Goal: Communication & Community: Answer question/provide support

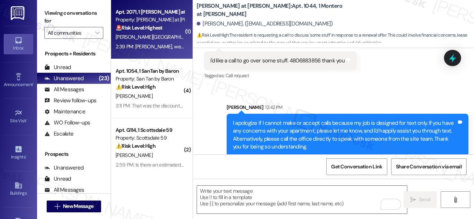
click at [171, 37] on div "[PERSON_NAME] [PERSON_NAME][GEOGRAPHIC_DATA]" at bounding box center [150, 37] width 70 height 9
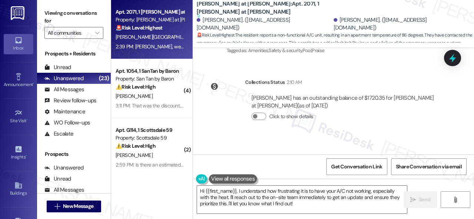
scroll to position [2015, 0]
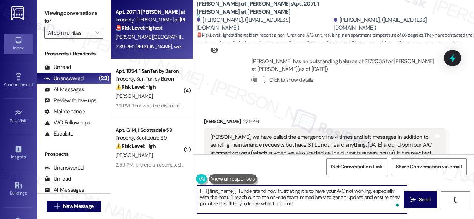
drag, startPoint x: 299, startPoint y: 197, endPoint x: 305, endPoint y: 204, distance: 8.7
click at [305, 204] on textarea "Hi {{first_name}}, I understand how frustrating it is to have your A/C not work…" at bounding box center [302, 200] width 210 height 28
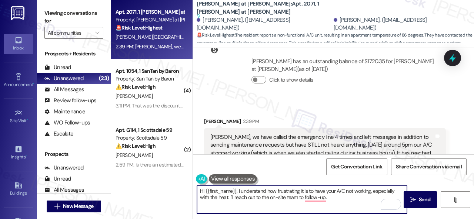
click at [356, 202] on textarea "Hi {{first_name}}, I understand how frustrating it is to have your A/C not work…" at bounding box center [302, 200] width 210 height 28
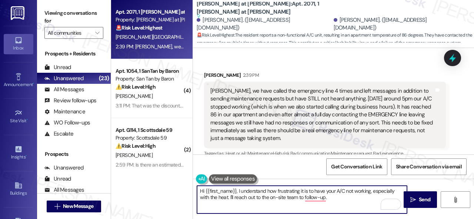
scroll to position [2237, 0]
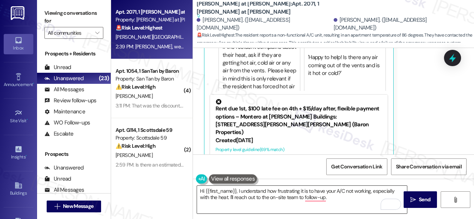
click at [363, 204] on textarea "Hi {{first_name}}, I understand how frustrating it is to have your A/C not work…" at bounding box center [302, 200] width 210 height 28
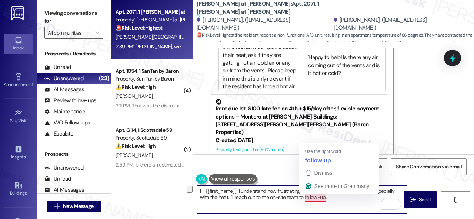
drag, startPoint x: 229, startPoint y: 197, endPoint x: 334, endPoint y: 194, distance: 104.8
click at [334, 194] on textarea "Hi {{first_name}}, I understand how frustrating it is to have your A/C not work…" at bounding box center [302, 200] width 210 height 28
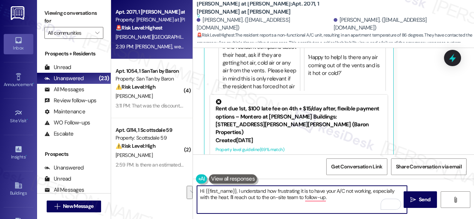
click at [334, 198] on textarea "Hi {{first_name}}, I understand how frustrating it is to have your A/C not work…" at bounding box center [302, 200] width 210 height 28
paste textarea "Do you have a maintenance request for the issue? If so, is the work order still…"
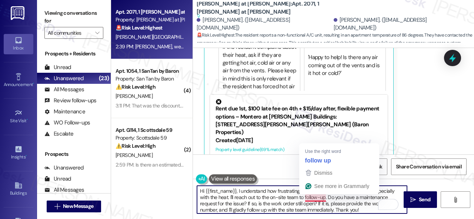
click at [314, 198] on textarea "Hi {{first_name}}, I understand how frustrating it is to have your A/C not work…" at bounding box center [302, 200] width 210 height 28
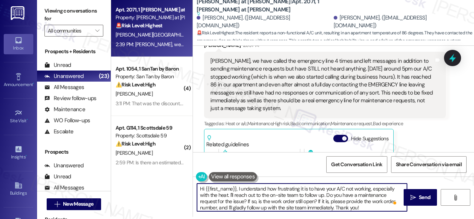
scroll to position [2015, 0]
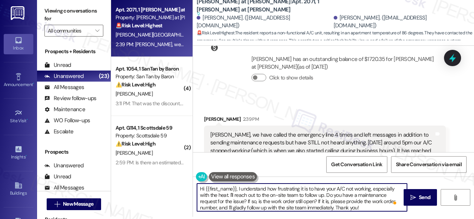
drag, startPoint x: 205, startPoint y: 189, endPoint x: 235, endPoint y: 189, distance: 30.3
click at [235, 189] on textarea "Hi {{first_name}}, I understand how frustrating it is to have your A/C not work…" at bounding box center [302, 198] width 210 height 28
type textarea "Hi Zack, I understand how frustrating it is to have your A/C not working, espec…"
click at [422, 196] on span "Send" at bounding box center [424, 198] width 11 height 8
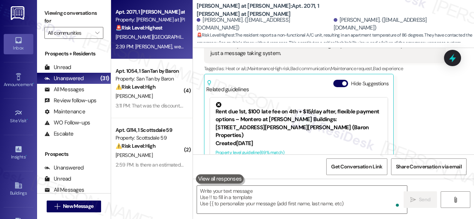
scroll to position [2149, 0]
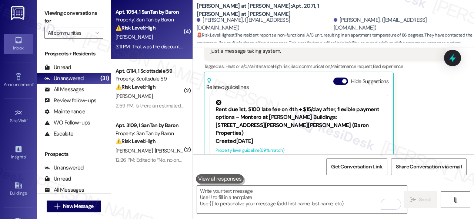
click at [152, 31] on div "⚠️ Risk Level: High The resident is reporting a financial issue related to thei…" at bounding box center [149, 28] width 68 height 8
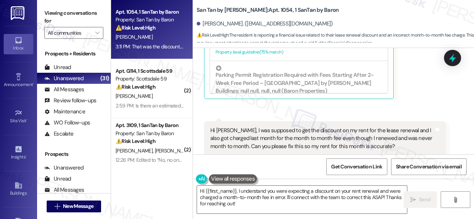
scroll to position [1668, 0]
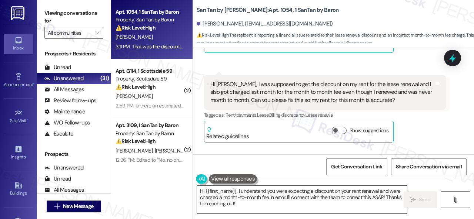
click at [358, 193] on textarea "Hi {{first_name}}, I understand you were expecting a discount on your rent rene…" at bounding box center [302, 200] width 210 height 28
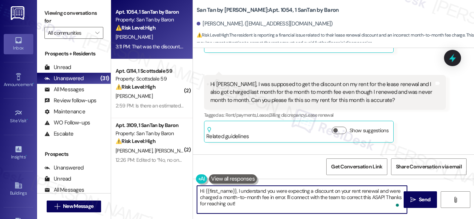
click at [288, 202] on textarea "Hi {{first_name}}, I understand you were expecting a discount on your rent rene…" at bounding box center [302, 200] width 210 height 28
drag, startPoint x: 286, startPoint y: 197, endPoint x: 292, endPoint y: 205, distance: 9.3
click at [292, 205] on textarea "Hi {{first_name}}, I understand you were expecting a discount on your rent rene…" at bounding box center [302, 200] width 210 height 28
paste textarea "will forward your concern to the site team and get back to you as soon as I rec…"
click at [334, 199] on textarea "Hi {{first_name}}, I understand you were expecting a discount on your rent rene…" at bounding box center [302, 200] width 210 height 28
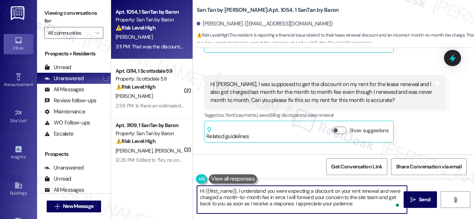
click at [334, 199] on textarea "Hi {{first_name}}, I understand you were expecting a discount on your rent rene…" at bounding box center [302, 200] width 210 height 28
drag, startPoint x: 268, startPoint y: 199, endPoint x: 284, endPoint y: 199, distance: 16.3
click at [284, 199] on textarea "Hi {{first_name}}, I understand you were expecting a discount on your rent rene…" at bounding box center [302, 200] width 210 height 28
click at [352, 205] on textarea "Hi {{first_name}}, I understand you were expecting a discount on your rent rene…" at bounding box center [302, 200] width 210 height 28
drag, startPoint x: 238, startPoint y: 192, endPoint x: 182, endPoint y: 193, distance: 55.5
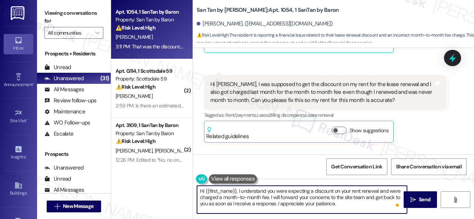
click at [182, 193] on div "Apt. 1054, 1 SanTan by Baron Property: San Tan by Baron ⚠️ Risk Level: High The…" at bounding box center [292, 109] width 363 height 219
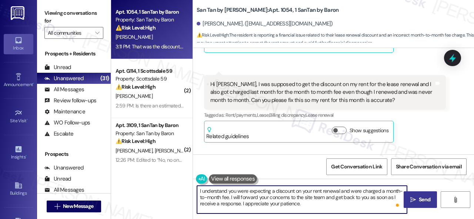
type textarea "I understand you were expecting a discount on your rent renewal and were charge…"
click at [427, 206] on button " Send" at bounding box center [419, 200] width 33 height 17
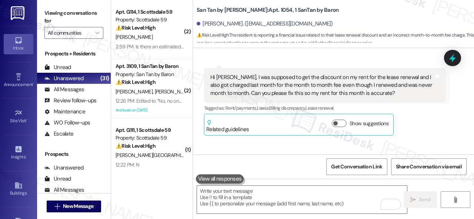
scroll to position [1661, 0]
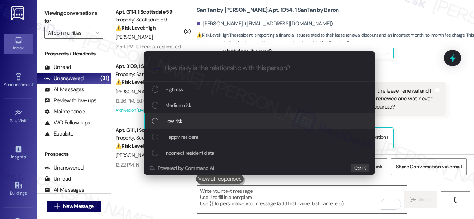
click at [171, 118] on span "Low risk" at bounding box center [173, 121] width 17 height 8
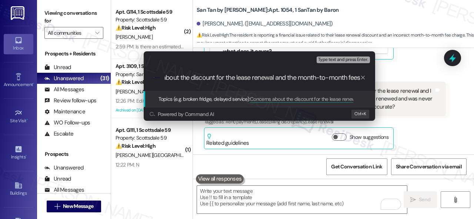
scroll to position [0, 34]
type input "Concerns about the discount for the lease renewal and the month-to-month fees."
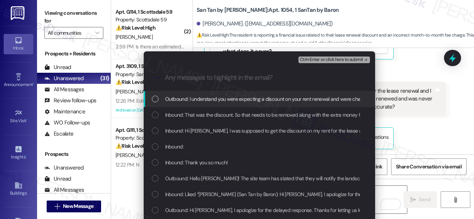
scroll to position [0, 0]
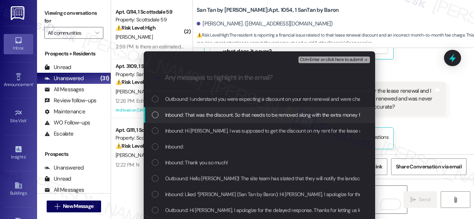
click at [208, 114] on span "Inbound: That was the discount. So that needs to be removed along with the extr…" at bounding box center [282, 115] width 235 height 8
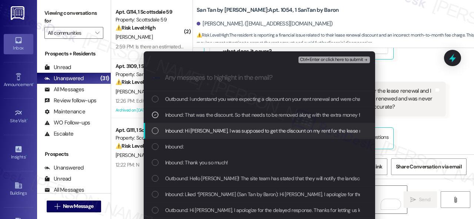
click at [202, 130] on span "Inbound: Hi Sarah, I was supposed to get the discount on my rent for the lease …" at bounding box center [462, 131] width 595 height 8
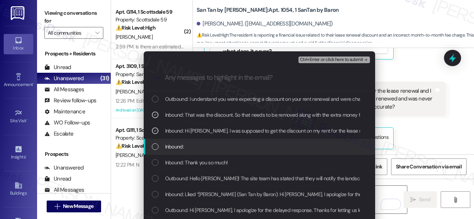
click at [181, 146] on span "Inbound:" at bounding box center [174, 147] width 19 height 8
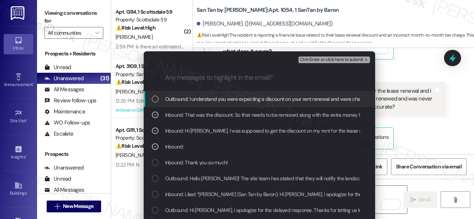
click at [310, 60] on span "Ctrl+Enter or click here to submit" at bounding box center [331, 59] width 63 height 5
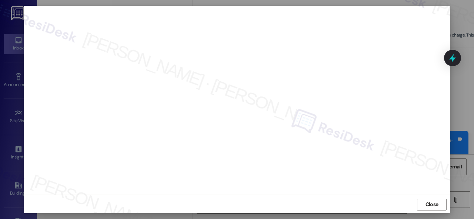
scroll to position [9, 0]
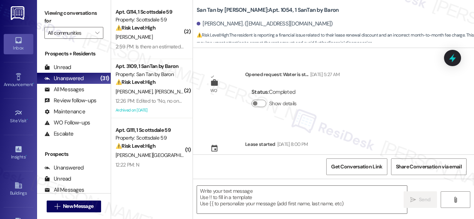
type textarea "Fetching suggested responses. Please feel free to read through the conversation…"
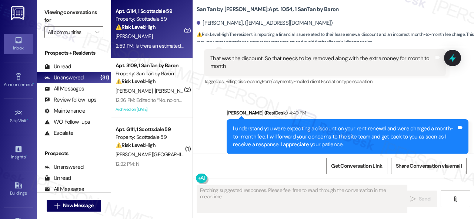
scroll to position [0, 0]
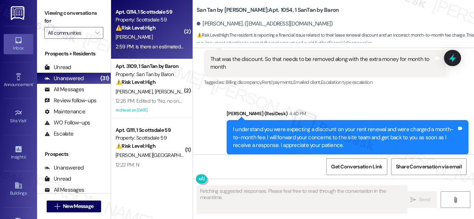
click at [158, 35] on div "[PERSON_NAME]" at bounding box center [150, 37] width 70 height 9
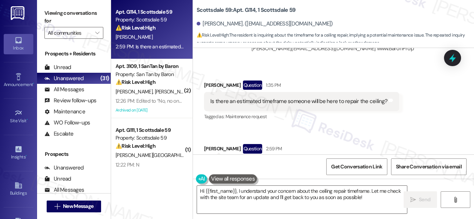
scroll to position [1120, 0]
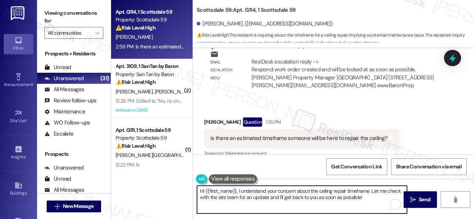
click at [200, 192] on textarea "Hi {{first_name}}, I understand your concern about the ceiling repair timeframe…" at bounding box center [302, 200] width 210 height 28
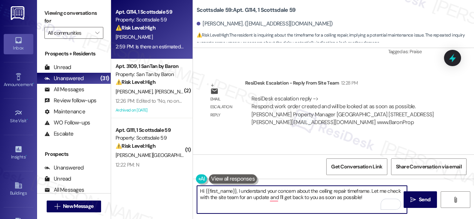
scroll to position [2, 0]
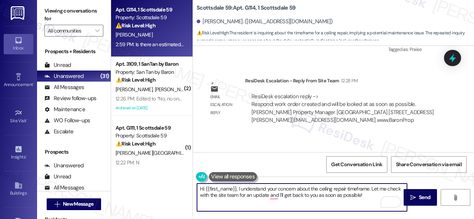
drag, startPoint x: 198, startPoint y: 193, endPoint x: 473, endPoint y: 234, distance: 278.7
click at [473, 219] on html "Inbox Go to Inbox Announcement • Send A Text Announcement Site Visit • Go to Si…" at bounding box center [237, 109] width 474 height 219
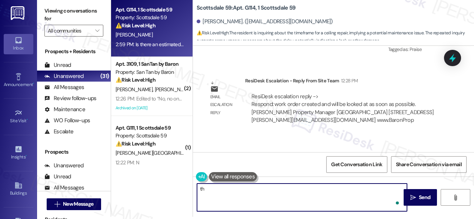
type textarea "t"
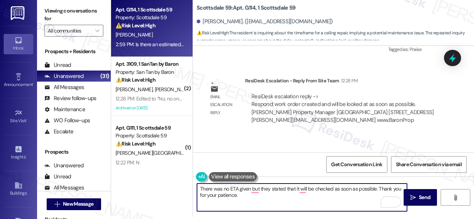
click at [306, 202] on textarea "There was no ETA given but they stated that it will be checked as soon as possi…" at bounding box center [302, 198] width 210 height 28
click at [339, 202] on textarea "There was no ETA given but they stated that it will be checked as soon as possi…" at bounding box center [302, 198] width 210 height 28
type textarea "There was no ETA given but they stated that it will be checked as soon as possi…"
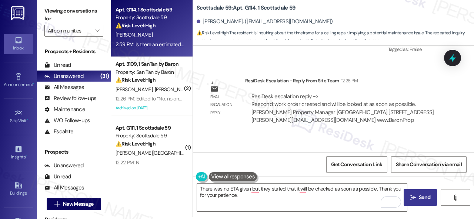
click at [421, 199] on span "Send" at bounding box center [424, 198] width 11 height 8
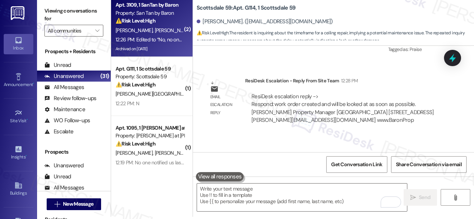
click at [173, 30] on div "J. Kahn R. Thatcher" at bounding box center [150, 30] width 70 height 9
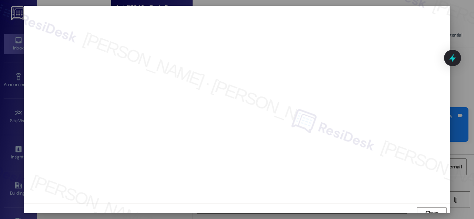
scroll to position [6, 0]
click at [427, 210] on span "Close" at bounding box center [431, 208] width 13 height 8
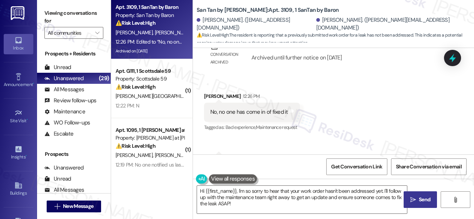
scroll to position [1696, 0]
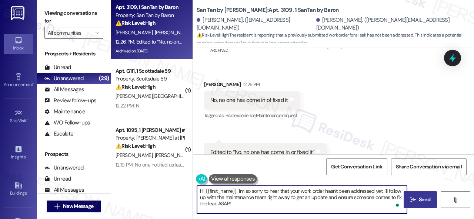
drag, startPoint x: 205, startPoint y: 193, endPoint x: 246, endPoint y: 210, distance: 44.3
click at [246, 210] on textarea "Hi {{first_name}}, I'm so sorry to hear that your work order hasn't been addres…" at bounding box center [302, 200] width 210 height 28
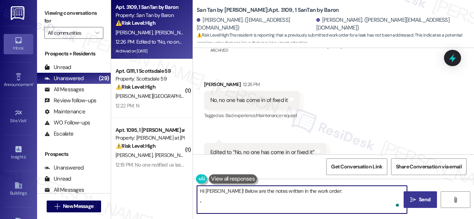
paste textarea "That pipe is supposed to leak, its coming from the AC drain pan. It is constant…"
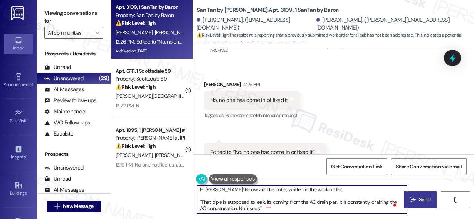
scroll to position [1, 0]
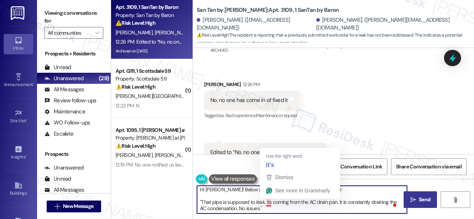
click at [269, 205] on textarea "Hi Jillian! Below are the notes written in the work order: "That pipe is suppos…" at bounding box center [302, 200] width 210 height 28
click at [258, 204] on textarea "Hi Jillian! Below are the notes written in the work order: "That pipe is suppos…" at bounding box center [302, 200] width 210 height 28
click at [262, 203] on textarea "Hi Jillian! Below are the notes written in the work order: "That pipe is suppos…" at bounding box center [302, 200] width 210 height 28
click at [264, 204] on textarea "Hi Jillian! Below are the notes written in the work order: "That pipe is suppos…" at bounding box center [302, 200] width 210 height 28
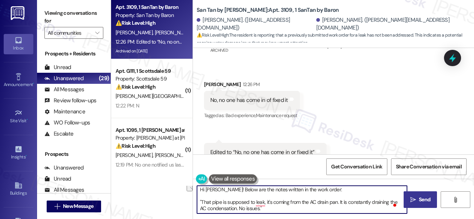
click at [266, 204] on textarea "Hi Jillian! Below are the notes written in the work order: "That pipe is suppos…" at bounding box center [302, 200] width 210 height 28
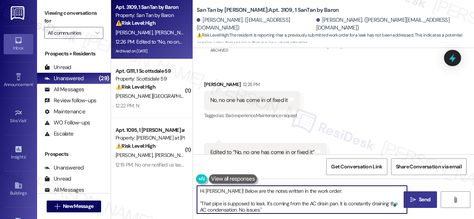
scroll to position [0, 0]
type textarea "Hi Jillian! Below are the notes written in the work order: "That pipe is suppos…"
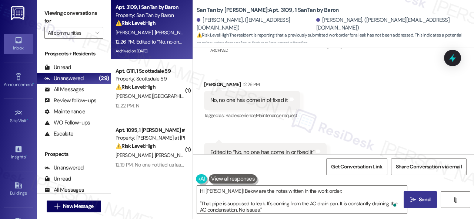
click at [431, 201] on button " Send" at bounding box center [419, 200] width 33 height 17
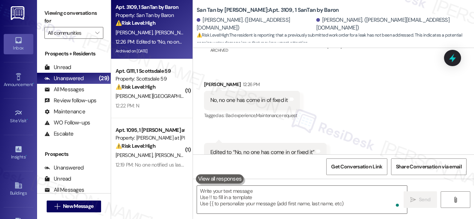
scroll to position [1695, 0]
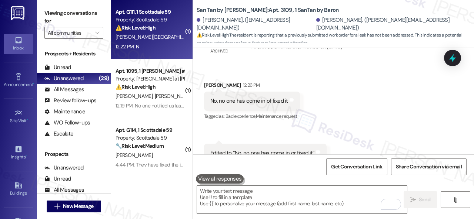
click at [171, 45] on div "12:22 PM: N 12:22 PM: N" at bounding box center [150, 46] width 70 height 9
type textarea "Fetching suggested responses. Please feel free to read through the conversation…"
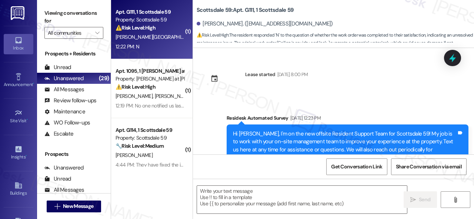
scroll to position [1101, 0]
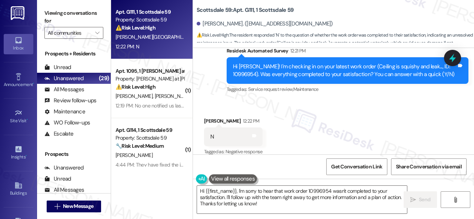
click at [239, 101] on div "Received via SMS Tanya Parisia 12:22 PM N Tags and notes Tagged as: Negative re…" at bounding box center [333, 132] width 281 height 63
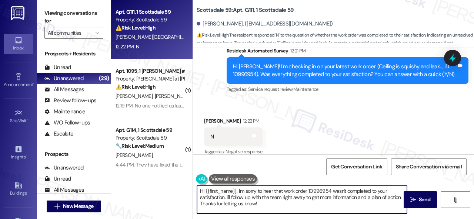
drag, startPoint x: 275, startPoint y: 206, endPoint x: 151, endPoint y: 175, distance: 127.6
click at [151, 175] on div "Apt. G111, 1 Scottsdale 59 Property: Scottsdale 59 ⚠️ Risk Level: High The resi…" at bounding box center [292, 109] width 363 height 219
paste textarea "I'm sorry that the work order wasn't completed to your satisfaction. Can you pl…"
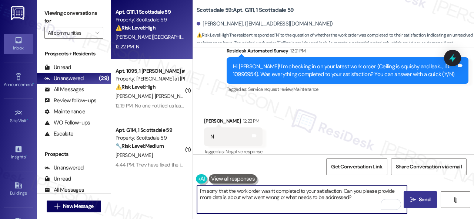
type textarea "I'm sorry that the work order wasn't completed to your satisfaction. Can you pl…"
click at [419, 201] on span "Send" at bounding box center [424, 200] width 11 height 8
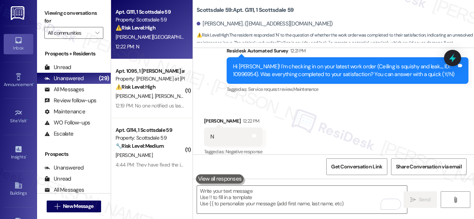
scroll to position [1100, 0]
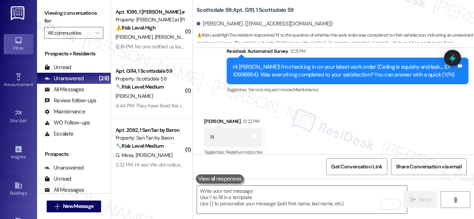
click at [171, 33] on div "A. Stant K. Stant" at bounding box center [150, 37] width 70 height 9
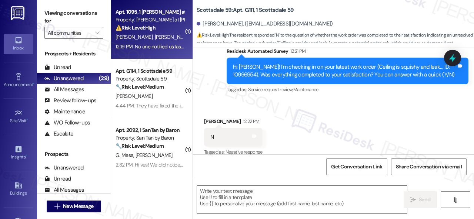
type textarea "Fetching suggested responses. Please feel free to read through the conversation…"
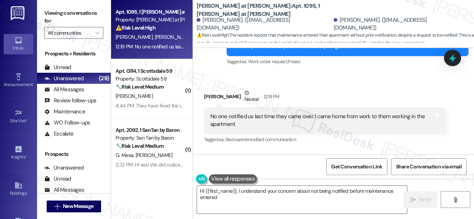
scroll to position [1652, 0]
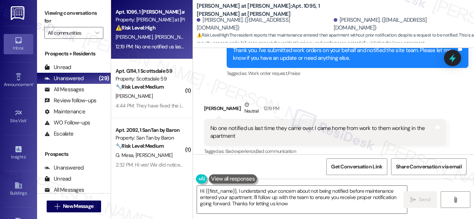
type textarea "Hi {{first_name}}, I understand your concern about not being notified before ma…"
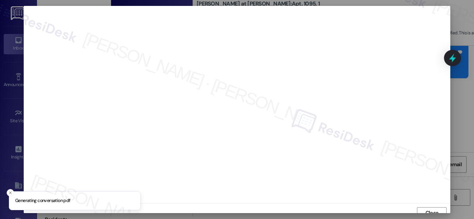
scroll to position [6, 0]
click at [424, 208] on span "Close" at bounding box center [432, 208] width 16 height 8
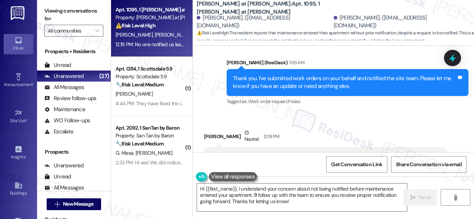
scroll to position [1652, 0]
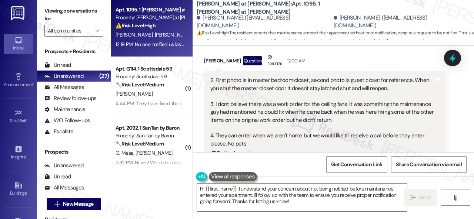
scroll to position [1245, 0]
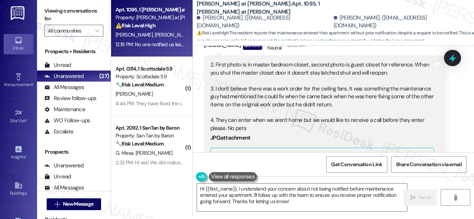
click at [367, 148] on div "ResiDesk recognized items in this image See details" at bounding box center [322, 163] width 224 height 31
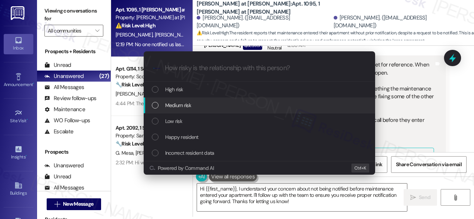
click at [166, 106] on span "Medium risk" at bounding box center [178, 105] width 26 height 8
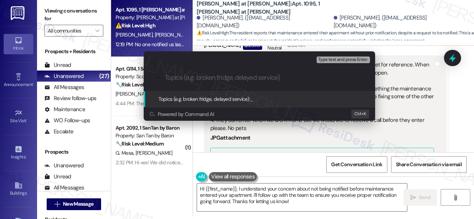
paste input "Please do not enter without calling the resident first."
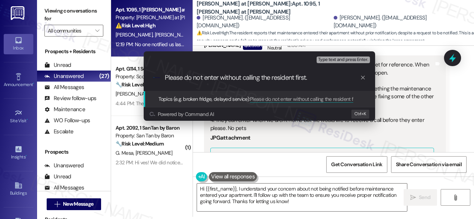
click at [219, 79] on input "Please do not enter without calling the resident first." at bounding box center [262, 78] width 195 height 8
type input "Please do not enter for maintenance without calling the resident first."
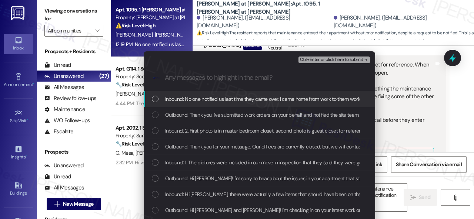
click at [208, 99] on span "Inbound: No one notified us last time they came over. I came home from work to …" at bounding box center [284, 99] width 238 height 8
click at [311, 61] on span "Ctrl+Enter or click here to submit" at bounding box center [331, 59] width 63 height 5
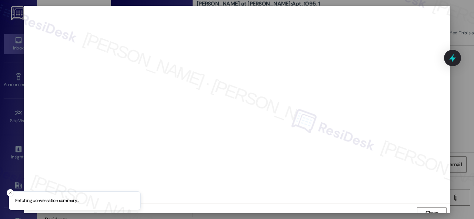
scroll to position [6, 0]
click at [427, 212] on span "Close" at bounding box center [432, 207] width 16 height 11
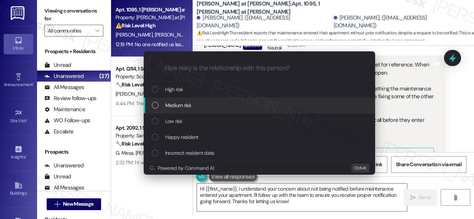
click at [176, 106] on span "Medium risk" at bounding box center [178, 105] width 26 height 8
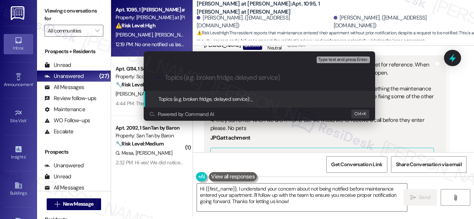
paste input "Please do not enter for maintenance without calling the resident first."
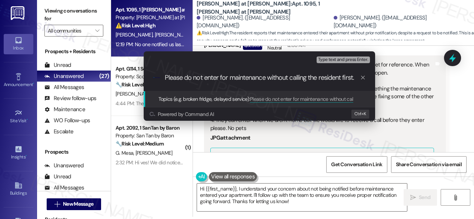
click at [229, 78] on input "Please do not enter for maintenance without calling the resident first." at bounding box center [262, 78] width 195 height 8
type input "Please do not enter for any maintenance without calling the resident first."
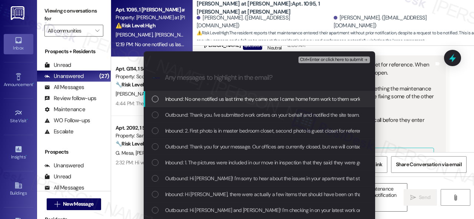
click at [218, 98] on span "Inbound: No one notified us last time they came over. I came home from work to …" at bounding box center [284, 99] width 238 height 8
click at [319, 58] on span "Ctrl+Enter or click here to submit" at bounding box center [331, 59] width 63 height 5
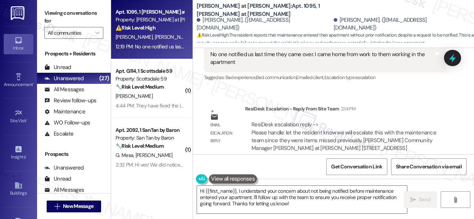
scroll to position [2, 0]
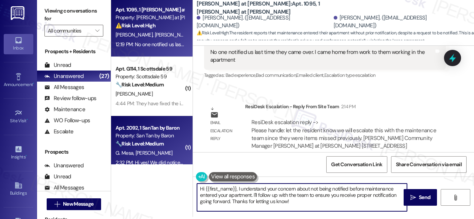
drag, startPoint x: 305, startPoint y: 203, endPoint x: 111, endPoint y: 138, distance: 204.2
click at [132, 155] on div "Apt. 1095, 1 Montero at Dana Park Property: Montero at Dana Park ⚠️ Risk Level:…" at bounding box center [292, 107] width 363 height 219
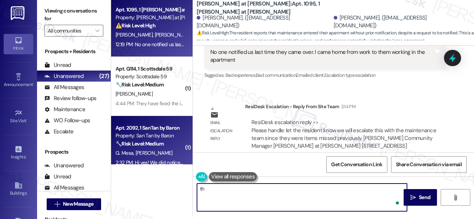
type textarea "t"
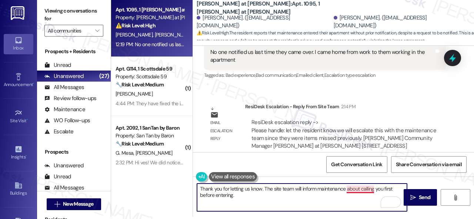
click at [368, 186] on textarea "Thank you for letting us know. The site team will inform maintenance about call…" at bounding box center [302, 198] width 210 height 28
click at [296, 197] on textarea "Thank you for letting us know. The site team will inform maintenance to call yo…" at bounding box center [302, 198] width 210 height 28
drag, startPoint x: 327, startPoint y: 195, endPoint x: 331, endPoint y: 194, distance: 4.2
click at [331, 194] on textarea "Thank you for letting us know. The site team will inform maintenance to call yo…" at bounding box center [302, 198] width 210 height 28
click at [346, 191] on textarea "Thank you for letting us know. The site team will inform maintenance to call yo…" at bounding box center [302, 198] width 210 height 28
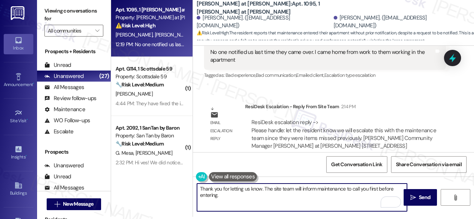
click at [339, 197] on textarea "Thank you for letting us know. The site team will inform maintenance to call yo…" at bounding box center [302, 198] width 210 height 28
type textarea "Thank you for letting us know. The site team will inform maintenance to call yo…"
click at [422, 194] on span "Send" at bounding box center [424, 198] width 11 height 8
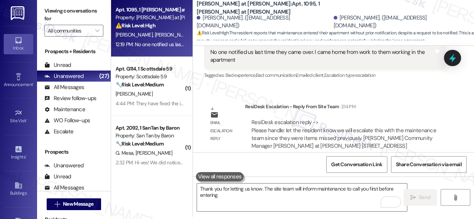
scroll to position [1650, 0]
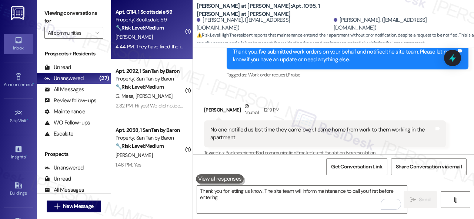
click at [171, 45] on div "4:44 PM: They have fixed the issue the order can be closed thank you! 4:44 PM: …" at bounding box center [190, 46] width 151 height 7
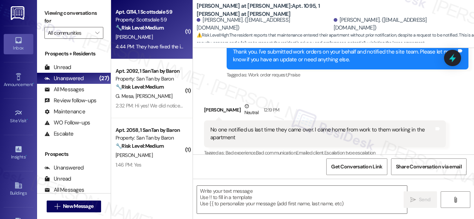
type textarea "Fetching suggested responses. Please feel free to read through the conversation…"
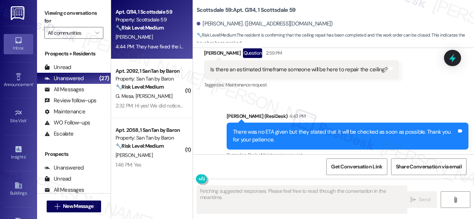
scroll to position [1328, 0]
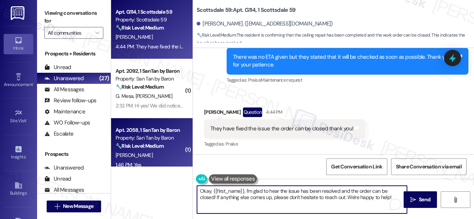
drag, startPoint x: 364, startPoint y: 199, endPoint x: 141, endPoint y: 166, distance: 225.6
click at [141, 166] on div "Apt. G114, 1 Scottsdale 59 Property: Scottsdale 59 🔧 Risk Level: Medium The res…" at bounding box center [292, 109] width 363 height 219
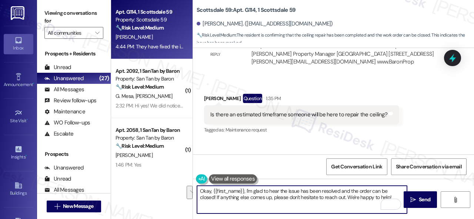
scroll to position [1329, 0]
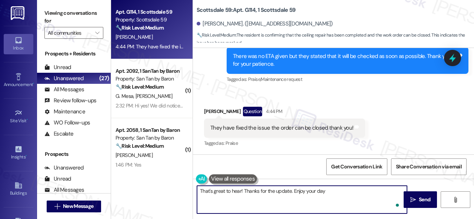
type textarea "That's great to hear! Thanks for the update. Enjoy your day!"
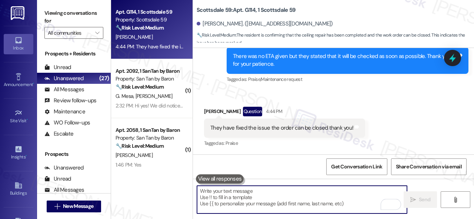
scroll to position [1328, 0]
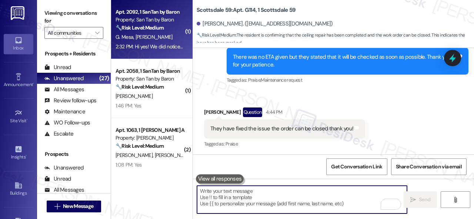
click at [179, 38] on div "G. Mesa B. Hoffman" at bounding box center [150, 37] width 70 height 9
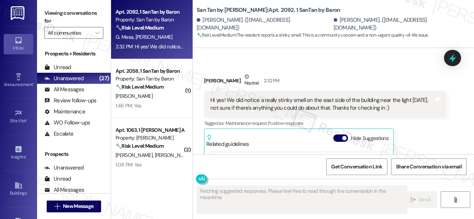
scroll to position [825, 0]
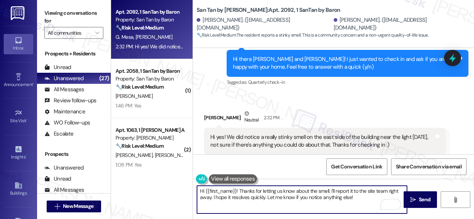
drag, startPoint x: 212, startPoint y: 197, endPoint x: 265, endPoint y: 197, distance: 53.3
click at [265, 197] on textarea "Hi {{first_name}}! Thanks for letting us know about the smell. I'll report it t…" at bounding box center [302, 200] width 210 height 28
drag, startPoint x: 238, startPoint y: 191, endPoint x: 175, endPoint y: 184, distance: 63.6
click at [173, 188] on div "Apt. 2092, 1 SanTan by Baron Property: San Tan by Baron 🔧 Risk Level: Medium Th…" at bounding box center [292, 109] width 363 height 219
click at [287, 199] on textarea "Thanks for letting us know about the smell. I'll report it to the site team rig…" at bounding box center [302, 200] width 210 height 28
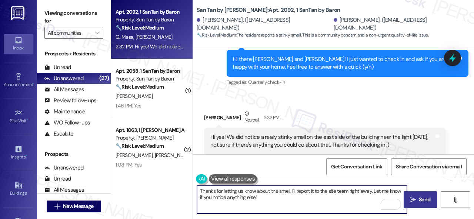
type textarea "Thanks for letting us know about the smell. I'll report it to the site team rig…"
click at [420, 205] on button " Send" at bounding box center [419, 200] width 33 height 17
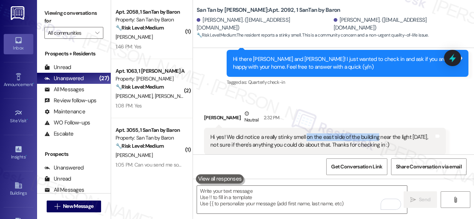
drag, startPoint x: 305, startPoint y: 123, endPoint x: 375, endPoint y: 123, distance: 69.6
click at [375, 134] on div "Hi yes! We did notice a really stinky smell on the east side of the building ne…" at bounding box center [322, 142] width 224 height 16
copy div "on the east side of the building"
click at [376, 110] on div "Gabriella Mesa Neutral 2:32 PM" at bounding box center [325, 119] width 242 height 18
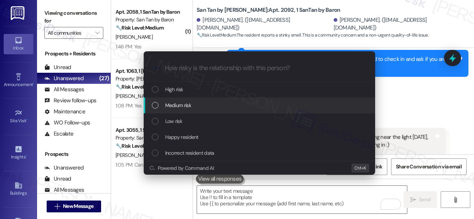
click at [187, 105] on span "Medium risk" at bounding box center [178, 105] width 26 height 8
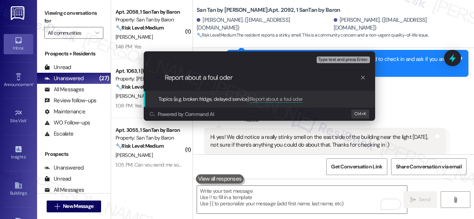
paste input "on the east side of the building"
click at [225, 79] on input "Report about a foul oder on the east side of the building" at bounding box center [262, 78] width 195 height 8
click at [229, 78] on input "Report about a foul oder on the east side of the building" at bounding box center [262, 78] width 195 height 8
click at [323, 78] on input "Report about a foul odor on the east side of the building" at bounding box center [262, 78] width 195 height 8
type input "Report about a foul odor on the east side of the building."
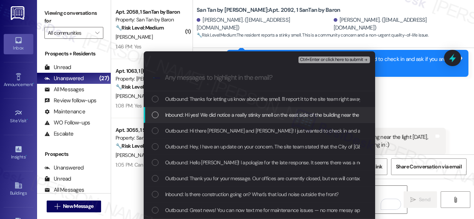
click at [222, 115] on span "Inbound: Hi yes! We did notice a really stinky smell on the east side of the bu…" at bounding box center [356, 115] width 383 height 8
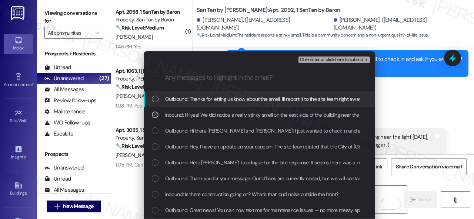
click at [305, 59] on span "Ctrl+Enter or click here to submit" at bounding box center [331, 59] width 63 height 5
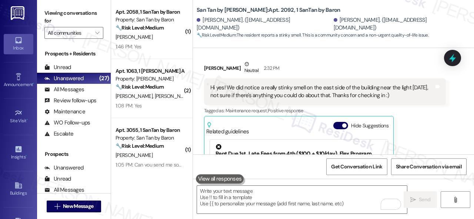
scroll to position [0, 0]
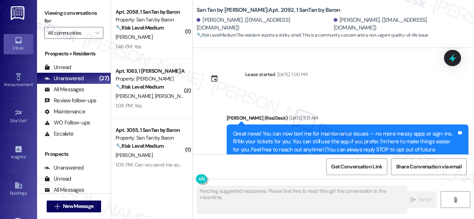
type textarea "Fetching suggested responses. Please feel free to read through the conversation…"
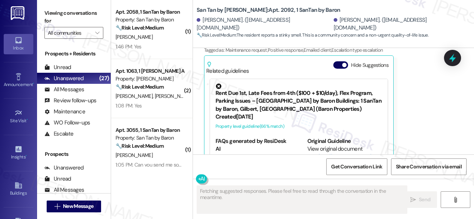
scroll to position [1007, 0]
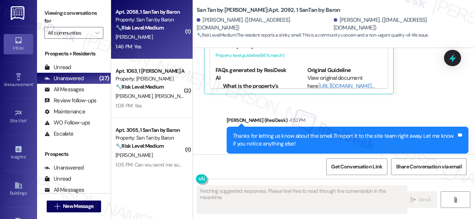
click at [155, 43] on div "1:46 PM: Yes 1:46 PM: Yes" at bounding box center [150, 46] width 70 height 9
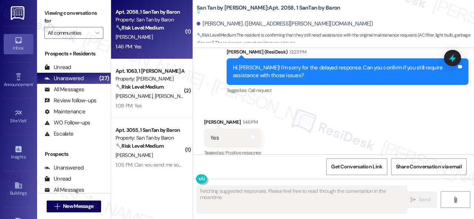
scroll to position [692, 0]
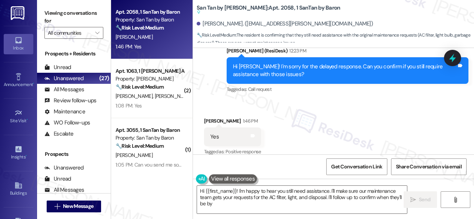
type textarea "Hi {{first_name}}! I'm happy to hear you still need assistance. I'll make sure …"
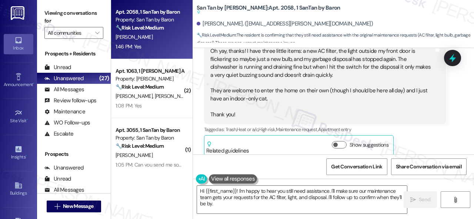
scroll to position [359, 0]
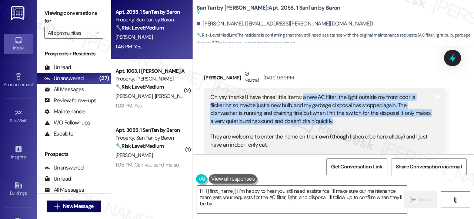
drag, startPoint x: 300, startPoint y: 100, endPoint x: 335, endPoint y: 123, distance: 42.2
click at [335, 123] on div "Oh yay, thanks! I have three little items: a new AC filter, the light outside m…" at bounding box center [322, 129] width 224 height 71
copy div "a new AC filter, the light outside my front door is flickering so maybe just a …"
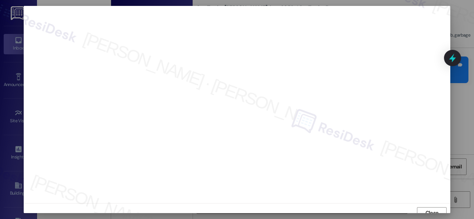
scroll to position [6, 0]
click at [433, 211] on span "Close" at bounding box center [431, 208] width 13 height 8
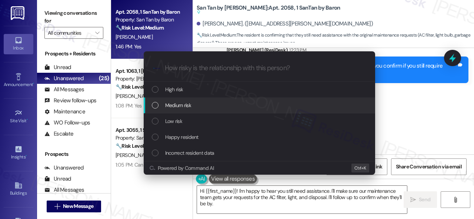
click at [398, 106] on div "Escalate Conversation How risky is the relationship with this person? Topics (e…" at bounding box center [237, 109] width 474 height 219
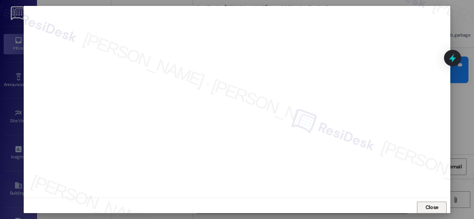
click at [430, 211] on span "Close" at bounding box center [431, 208] width 13 height 8
click at [422, 207] on button "Close" at bounding box center [432, 208] width 30 height 12
click at [428, 208] on span "Close" at bounding box center [431, 208] width 13 height 8
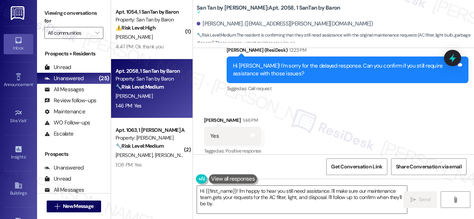
click at [307, 112] on div "Received via SMS Lauren Kater 1:46 PM Yes Tags and notes Tagged as: Positive re…" at bounding box center [333, 131] width 281 height 63
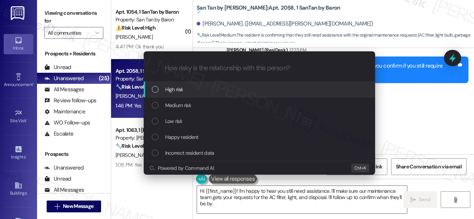
click at [174, 88] on span "High risk" at bounding box center [174, 89] width 18 height 8
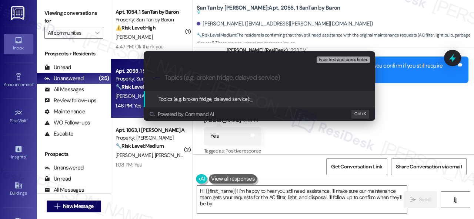
paste input "New work order/s submitted - AC filter, light bulb, garbage disposal and dishwa…"
type input "New work order/s submitted - AC filter, light bulb, garbage disposal and dishwa…"
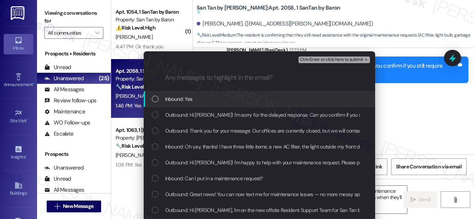
scroll to position [0, 0]
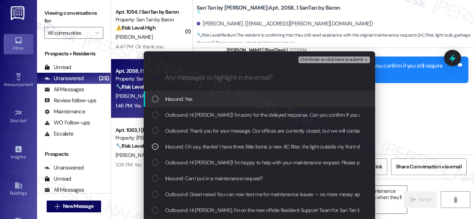
click at [319, 58] on span "Ctrl+Enter or click here to submit" at bounding box center [331, 59] width 63 height 5
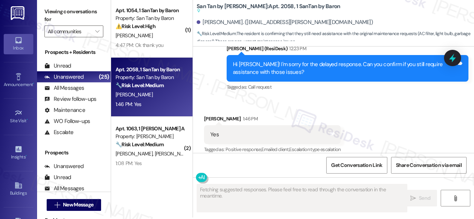
scroll to position [2, 0]
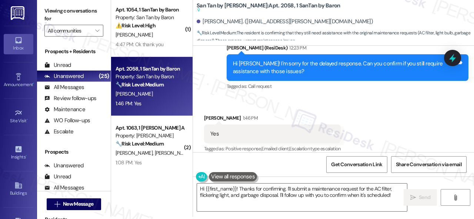
click at [386, 98] on div "Received via SMS Lauren Kater 1:46 PM Yes Tags and notes Tagged as: Positive re…" at bounding box center [333, 129] width 281 height 63
click at [323, 202] on textarea "Hi {{first_name}}! Thanks for confirming. I'll submit a maintenance request for…" at bounding box center [302, 198] width 210 height 28
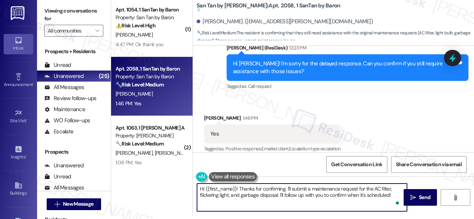
paste textarea "Thank you. I've submitted work orders on your behalf and notified the site team…"
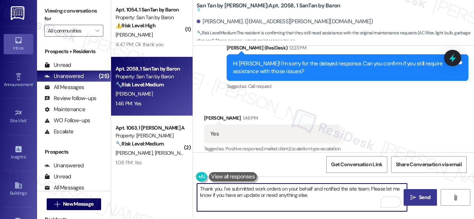
type textarea "Thank you. I've submitted work orders on your behalf and notified the site team…"
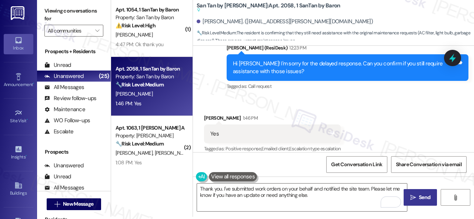
click at [414, 196] on span " Send" at bounding box center [420, 198] width 23 height 8
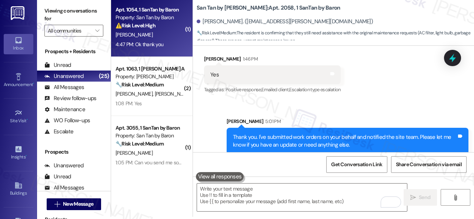
click at [165, 42] on div "4:47 PM: Ok thank you 4:47 PM: Ok thank you" at bounding box center [150, 44] width 70 height 9
type textarea "Fetching suggested responses. Please feel free to read through the conversation…"
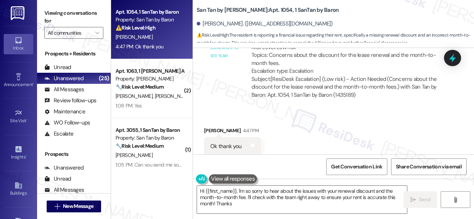
scroll to position [1865, 0]
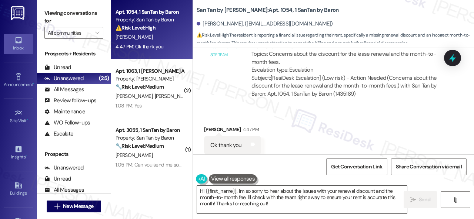
click at [247, 200] on textarea "Hi {{first_name}}, I'm so sorry to hear about the issues with your renewal disc…" at bounding box center [302, 200] width 210 height 28
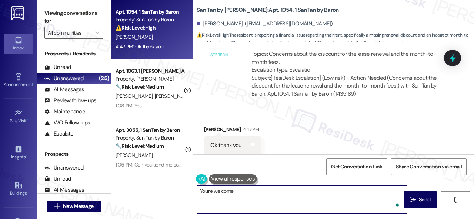
type textarea "You're welcome!"
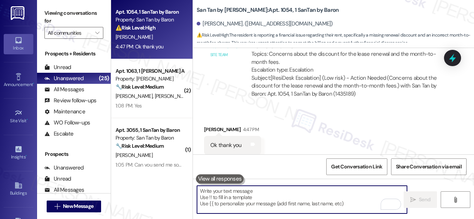
scroll to position [1864, 0]
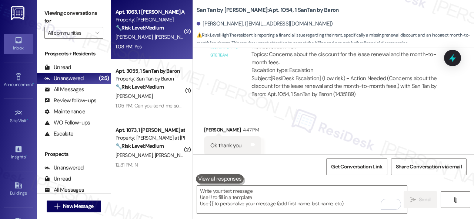
click at [168, 45] on div "1:08 PM: Yes 1:08 PM: Yes" at bounding box center [150, 46] width 70 height 9
type textarea "Fetching suggested responses. Please feel free to read through the conversation…"
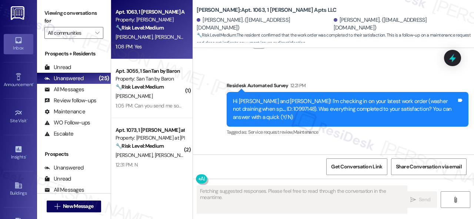
scroll to position [2311, 0]
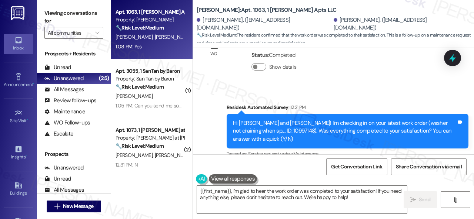
click at [214, 87] on div "Survey, sent via SMS Residesk Automated Survey 12:21 PM Hi Mariluz and Valeria!…" at bounding box center [333, 126] width 281 height 78
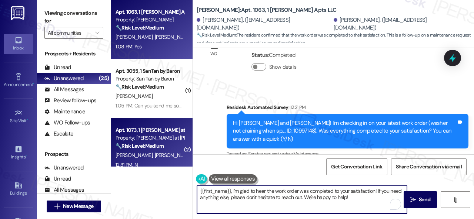
drag, startPoint x: 358, startPoint y: 201, endPoint x: 170, endPoint y: 161, distance: 192.6
click at [151, 160] on div "Apt. 1063, 1 Dana Park Apts LLC Property: Dana Park 🔧 Risk Level: Medium The re…" at bounding box center [292, 109] width 363 height 219
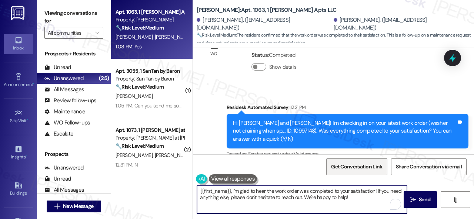
paste textarea "We're glad to hear everything’s taken care of. If your experience at {{property…"
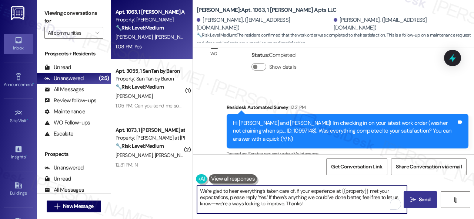
type textarea "We're glad to hear everything’s taken care of. If your experience at {{property…"
click at [410, 201] on icon "" at bounding box center [413, 200] width 6 height 6
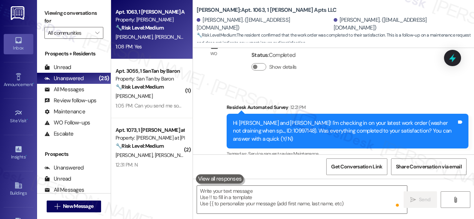
scroll to position [2422, 0]
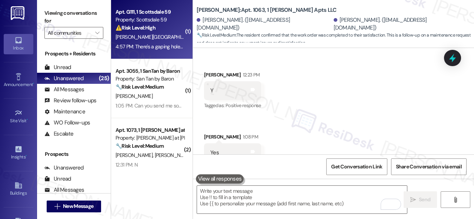
click at [156, 41] on div "T. Parisia" at bounding box center [150, 37] width 70 height 9
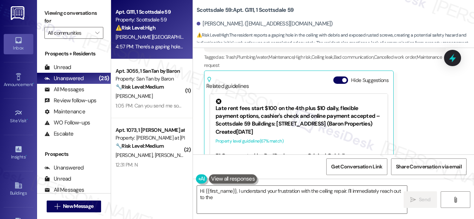
scroll to position [1311, 0]
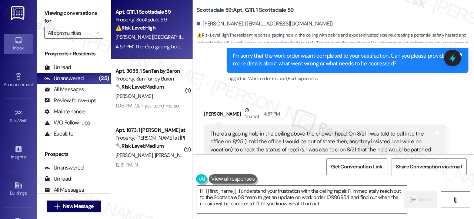
type textarea "Hi {{first_name}}, I understand your frustration with the ceiling repair. I'll …"
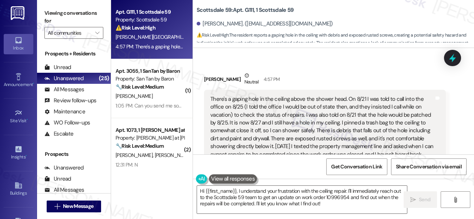
scroll to position [1311, 0]
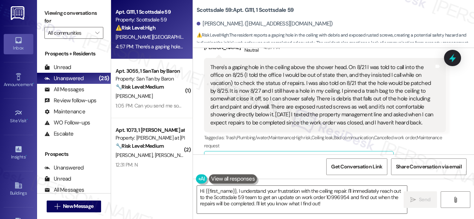
click at [448, 126] on div "Received via SMS Tanya Parisia Neutral 4:57 PM There's a gaping hole in the cei…" at bounding box center [333, 145] width 281 height 244
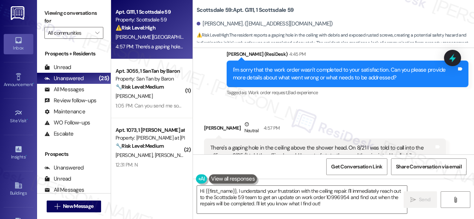
scroll to position [1237, 0]
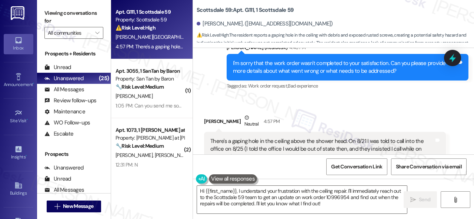
click at [212, 97] on div "Received via SMS Tanya Parisia Neutral 4:57 PM There's a gaping hole in the cei…" at bounding box center [333, 219] width 281 height 244
click at [239, 199] on textarea "Hi {{first_name}}, I understand your frustration with the ceiling repair. I'll …" at bounding box center [302, 200] width 210 height 28
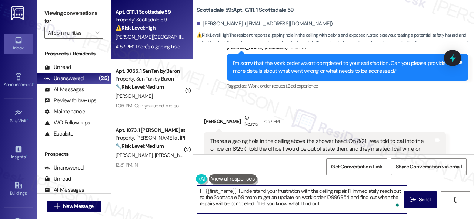
paste textarea "I'm sorry to hear the issue hasn't been resolved yet. We apologize for the dela…"
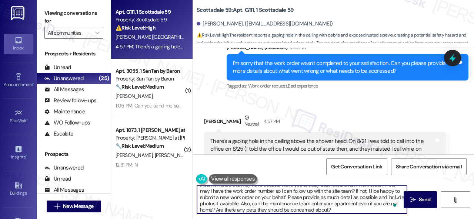
scroll to position [13, 0]
drag, startPoint x: 287, startPoint y: 195, endPoint x: 270, endPoint y: 205, distance: 19.2
click at [270, 205] on textarea "I'm sorry to hear the issue hasn't been resolved yet. We apologize for the dela…" at bounding box center [302, 200] width 210 height 28
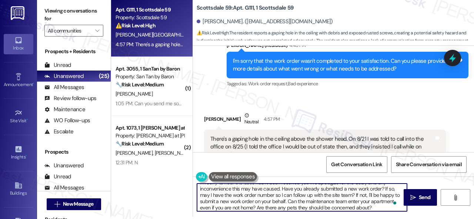
scroll to position [8, 0]
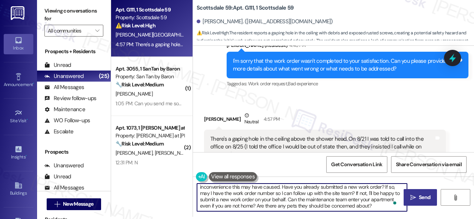
type textarea "I'm sorry to hear the issue hasn't been resolved yet. We apologize for the dela…"
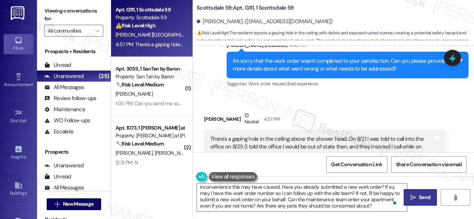
click at [412, 193] on button " Send" at bounding box center [419, 197] width 33 height 17
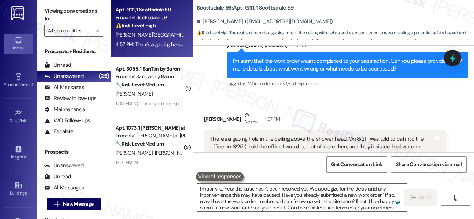
scroll to position [0, 0]
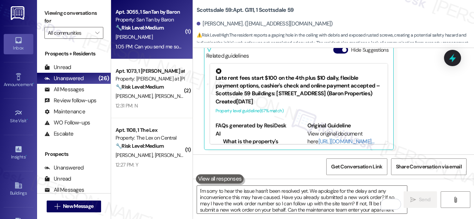
click at [160, 40] on div "N. Daigle" at bounding box center [150, 37] width 70 height 9
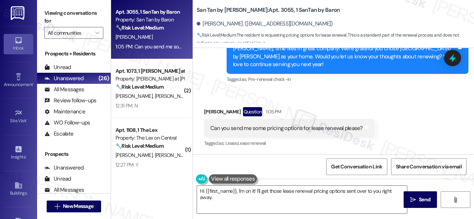
drag, startPoint x: 364, startPoint y: 91, endPoint x: 351, endPoint y: 98, distance: 14.4
click at [364, 91] on div "Received via SMS Nicole Daigle Question 1:05 PM Can you send me some pricing op…" at bounding box center [333, 123] width 281 height 64
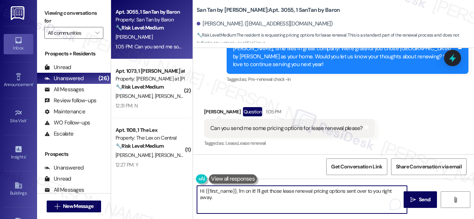
drag, startPoint x: 222, startPoint y: 199, endPoint x: 180, endPoint y: 183, distance: 45.2
click at [180, 183] on div "Apt. 3055, 1 SanTan by Baron Property: San Tan by Baron 🔧 Risk Level: Medium Th…" at bounding box center [292, 109] width 363 height 219
paste textarea "I will forward your inquiry to the site team and get back to you as soon as I r…"
click at [237, 192] on textarea "I will forward your inquiry to the site team and get back to you as soon as I r…" at bounding box center [302, 200] width 210 height 28
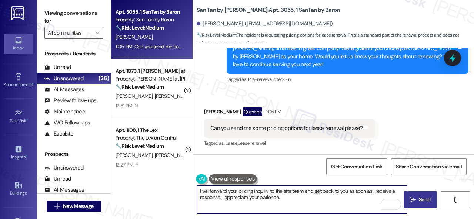
type textarea "I will forward your pricing inquiry to the site team and get back to you as soo…"
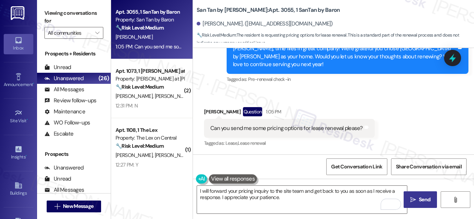
click at [419, 197] on span "Send" at bounding box center [424, 200] width 11 height 8
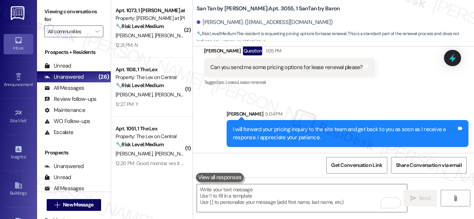
scroll to position [2, 0]
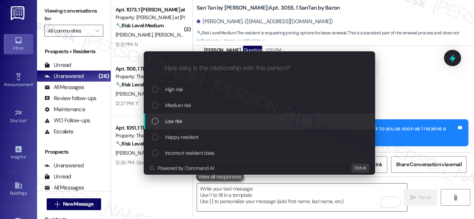
click at [171, 122] on span "Low risk" at bounding box center [173, 121] width 17 height 8
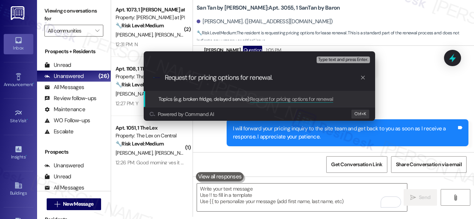
type input "Request for pricing options for renewal."
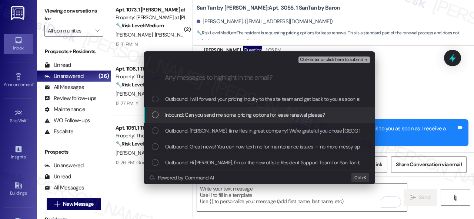
click at [239, 112] on span "Inbound: Can you send me some pricing options for lease renewal please?" at bounding box center [244, 115] width 159 height 8
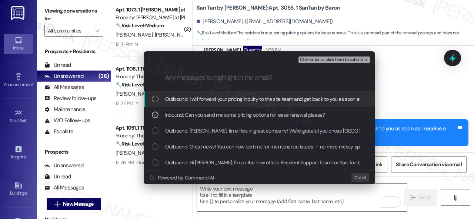
click at [323, 60] on span "Ctrl+Enter or click here to submit" at bounding box center [331, 59] width 63 height 5
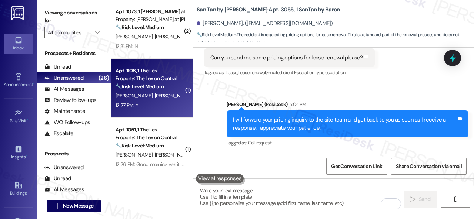
scroll to position [0, 0]
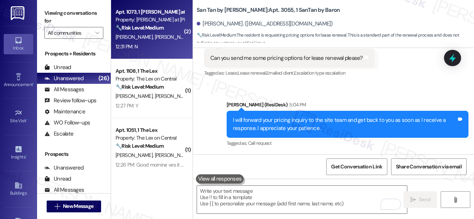
click at [165, 40] on div "E. Holley J. Holley" at bounding box center [150, 37] width 70 height 9
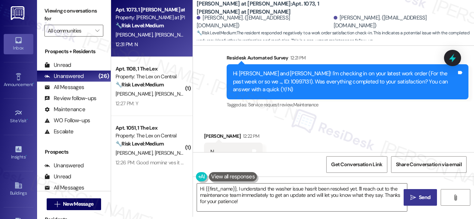
scroll to position [1418, 0]
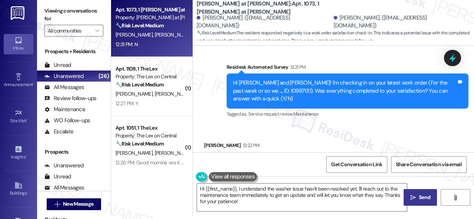
click at [216, 86] on div "Survey, sent via SMS Residesk Automated Survey 12:21 PM Hi Erica and Jeremy! I'…" at bounding box center [333, 86] width 281 height 78
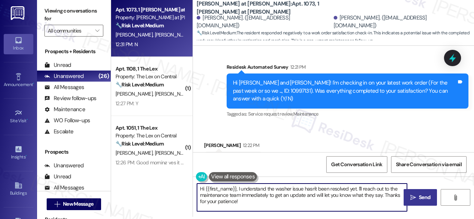
drag, startPoint x: 244, startPoint y: 204, endPoint x: 175, endPoint y: 185, distance: 71.6
click at [175, 185] on div "Apt. 1073, 1 Montero at Dana Park Property: Montero at Dana Park 🔧 Risk Level: …" at bounding box center [292, 107] width 363 height 219
paste textarea "I'm sorry that the work order wasn't completed to your satisfaction. Can you pl…"
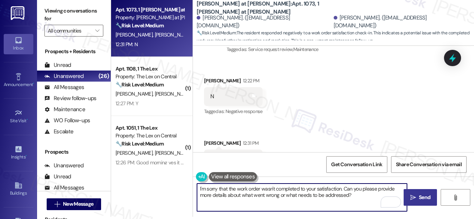
scroll to position [1492, 0]
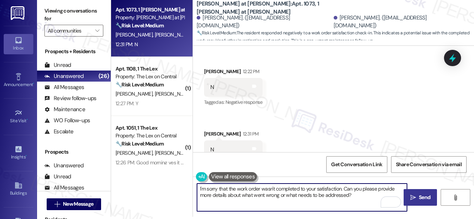
type textarea "I'm sorry that the work order wasn't completed to your satisfaction. Can you pl…"
click at [414, 200] on span " Send" at bounding box center [420, 198] width 23 height 8
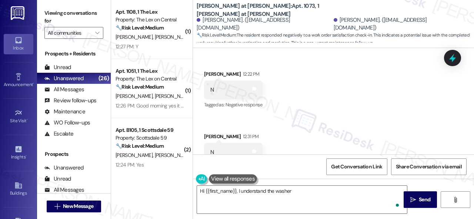
scroll to position [1552, 0]
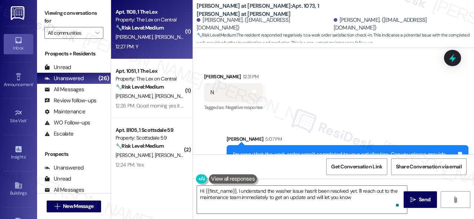
type textarea "Hi {{first_name}}, I understand the washer issue hasn't been resolved yet. I'll…"
click at [172, 48] on div "12:27 PM: Y 12:27 PM: Y" at bounding box center [150, 46] width 70 height 9
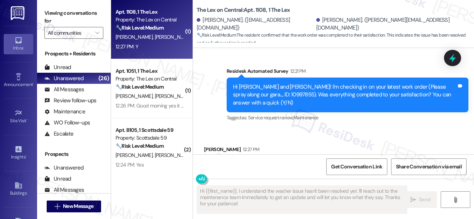
scroll to position [1222, 0]
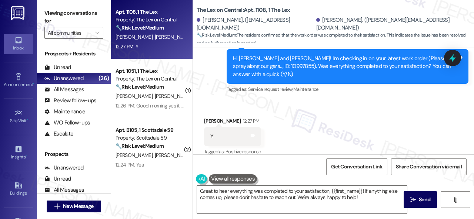
click at [220, 101] on div "Received via SMS Emily Brissenden 12:27 PM Y Tags and notes Tagged as: Positive…" at bounding box center [333, 132] width 281 height 63
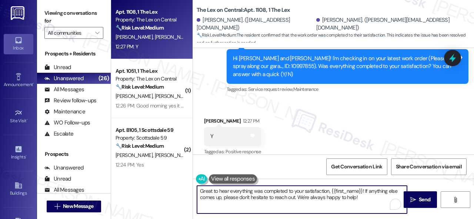
drag, startPoint x: 360, startPoint y: 198, endPoint x: 196, endPoint y: 192, distance: 164.1
click at [176, 194] on div "Apt. 1108, 1 The Lex Property: The Lex on Central 🔧 Risk Level: Medium The resi…" at bounding box center [292, 109] width 363 height 219
paste textarea "We're glad to hear everything’s taken care of. If your experience at {{property…"
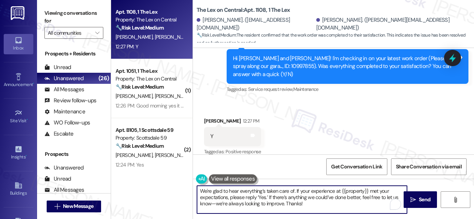
click at [338, 202] on textarea "We're glad to hear everything’s taken care of. If your experience at {{property…" at bounding box center [302, 200] width 210 height 28
type textarea "We're glad to hear everything’s taken care of. If your experience at {{property…"
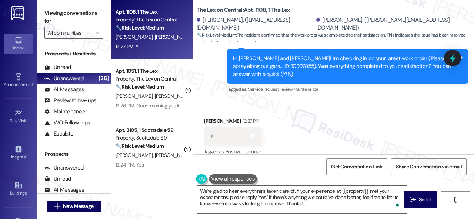
click at [417, 141] on div "Received via SMS Emily Brissenden 12:27 PM Y Tags and notes Tagged as: Positive…" at bounding box center [333, 132] width 281 height 63
click at [419, 200] on span "Send" at bounding box center [424, 200] width 11 height 8
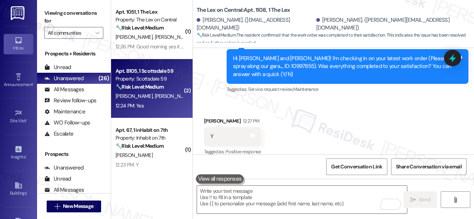
click at [162, 102] on div "12:24 PM: Yes 12:24 PM: Yes" at bounding box center [150, 105] width 70 height 9
type textarea "Fetching suggested responses. Please feel free to read through the conversation…"
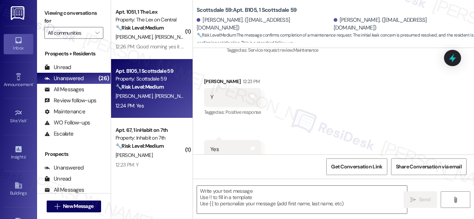
scroll to position [76, 0]
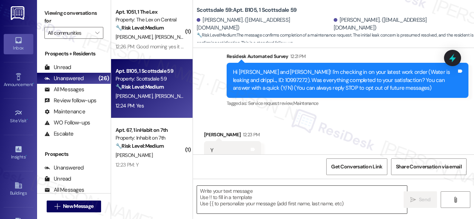
click at [247, 197] on textarea at bounding box center [302, 200] width 210 height 28
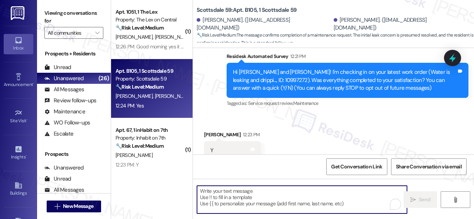
paste textarea "We're glad to hear everything’s taken care of. If your experience at {{property…"
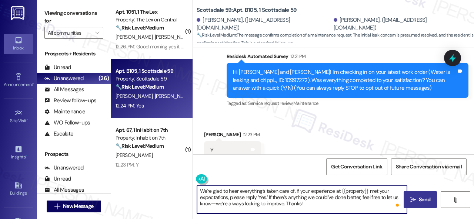
type textarea "We're glad to hear everything’s taken care of. If your experience at {{property…"
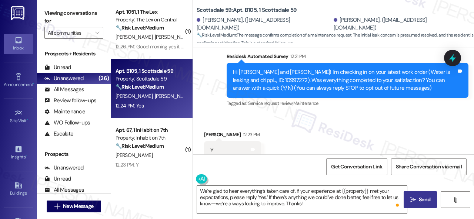
click at [419, 199] on span "Send" at bounding box center [424, 200] width 11 height 8
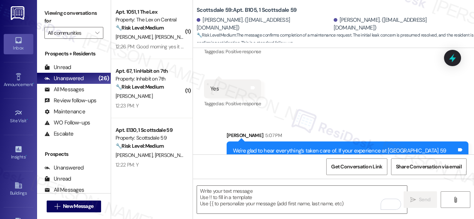
scroll to position [144, 0]
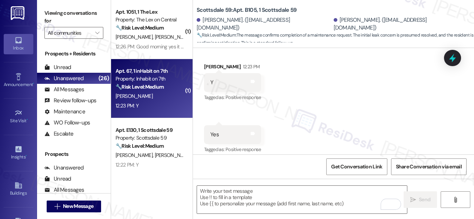
click at [150, 102] on div "12:23 PM: Y 12:23 PM: Y" at bounding box center [150, 105] width 70 height 9
type textarea "Fetching suggested responses. Please feel free to read through the conversation…"
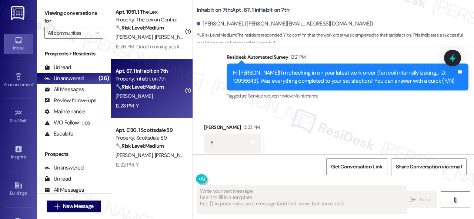
scroll to position [325, 0]
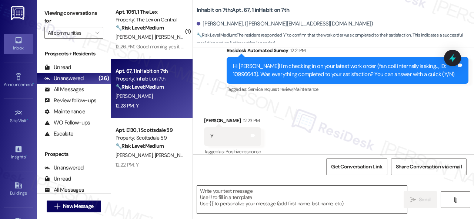
click at [257, 195] on textarea at bounding box center [302, 200] width 210 height 28
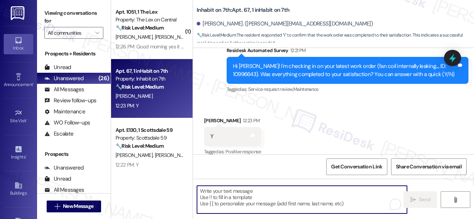
paste textarea "We're glad to hear everything’s taken care of. If your experience at {{property…"
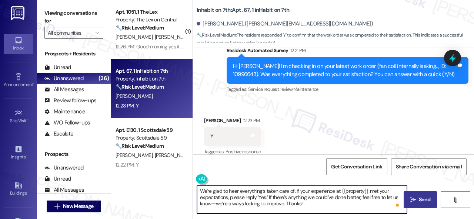
type textarea "We're glad to hear everything’s taken care of. If your experience at {{property…"
click at [419, 199] on span "Send" at bounding box center [424, 200] width 11 height 8
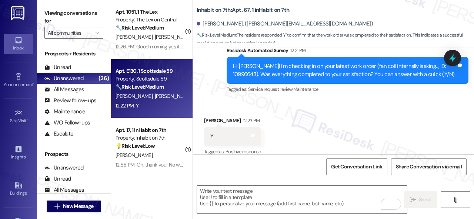
click at [155, 108] on div "12:22 PM: Y 12:22 PM: Y" at bounding box center [150, 105] width 70 height 9
type textarea "Fetching suggested responses. Please feel free to read through the conversation…"
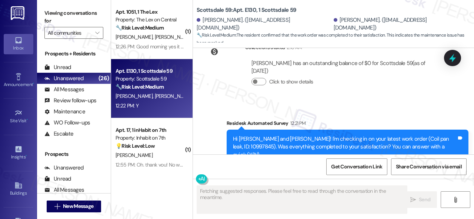
scroll to position [601, 0]
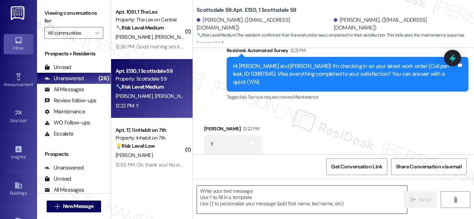
click at [235, 193] on textarea at bounding box center [302, 200] width 210 height 28
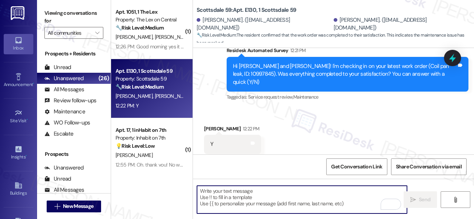
paste textarea "We're glad to hear everything’s taken care of. If your experience at {{property…"
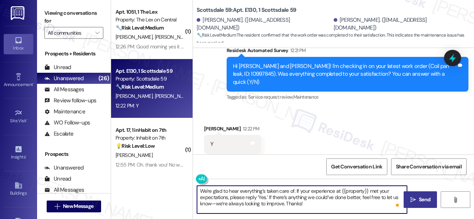
type textarea "We're glad to hear everything’s taken care of. If your experience at {{property…"
click at [421, 197] on span "Send" at bounding box center [424, 200] width 11 height 8
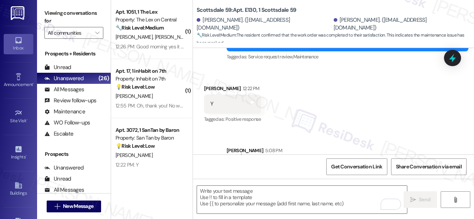
scroll to position [669, 0]
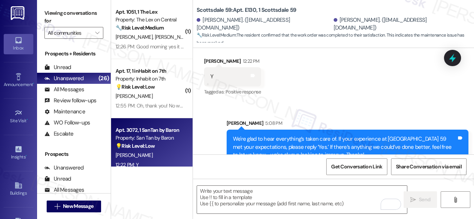
click at [163, 163] on div "12:22 PM: Y 12:22 PM: Y" at bounding box center [150, 165] width 70 height 9
type textarea "Fetching suggested responses. Please feel free to read through the conversation…"
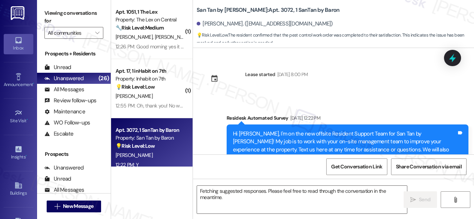
scroll to position [1324, 0]
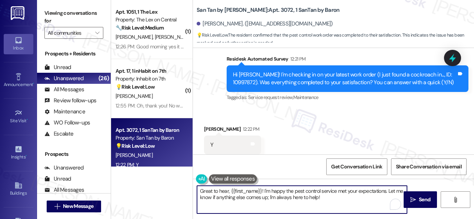
drag, startPoint x: 250, startPoint y: 191, endPoint x: 141, endPoint y: 177, distance: 110.4
click at [141, 177] on div "( 1 ) Apt. 1051, 1 The Lex Property: The Lex on Central 🔧 Risk Level: Medium Th…" at bounding box center [292, 109] width 363 height 219
paste textarea "We're glad to hear everything’s taken care of. If your experience at {{property…"
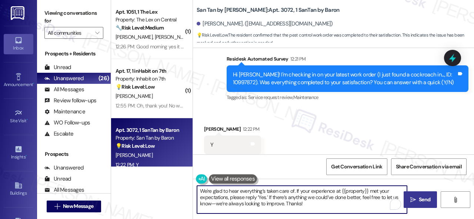
type textarea "We're glad to hear everything’s taken care of. If your experience at {{property…"
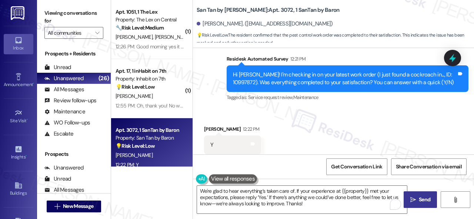
click at [426, 200] on span "Send" at bounding box center [424, 200] width 11 height 8
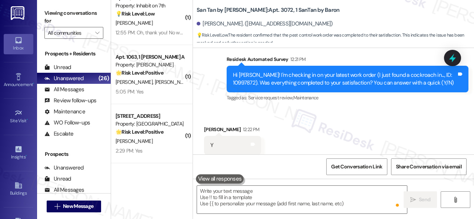
scroll to position [74, 0]
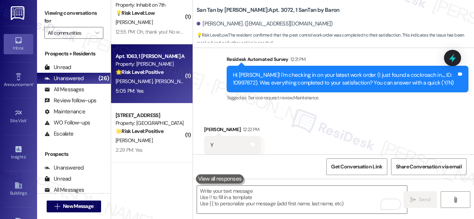
click at [161, 90] on div "5:05 PM: Yes 5:05 PM: Yes" at bounding box center [150, 91] width 70 height 9
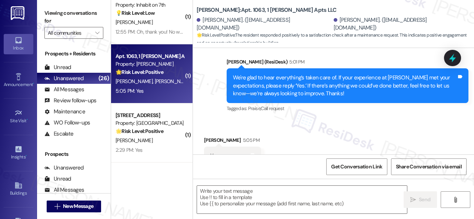
scroll to position [2563, 0]
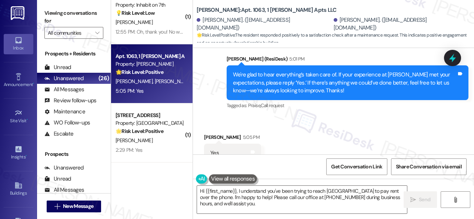
click at [218, 117] on div "Received via SMS Mariluz Sanchez 5:05 PM Yes Tags and notes Tagged as: Positive…" at bounding box center [333, 148] width 281 height 63
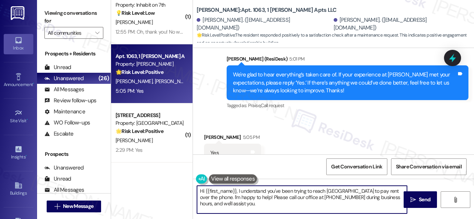
drag, startPoint x: 228, startPoint y: 205, endPoint x: 277, endPoint y: 186, distance: 52.6
click at [160, 177] on div "( 1 ) Apt. 1051, 1 The Lex Property: The Lex on Central 🔧 Risk Level: Medium Th…" at bounding box center [292, 109] width 363 height 219
paste textarea "I'm glad you are satisfied with your home. Have you written a review for us bef…"
type textarea "I'm glad you are satisfied with your home. Have you written a review for us bef…"
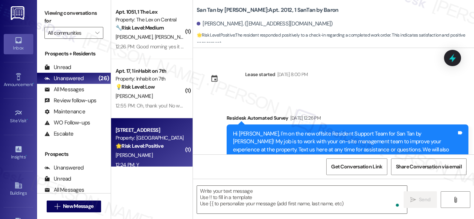
scroll to position [388, 0]
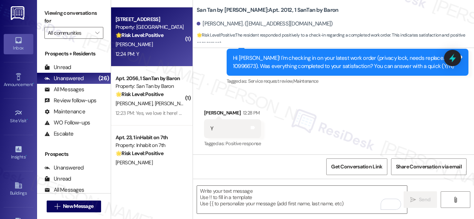
click at [158, 43] on div "B. Conlin" at bounding box center [150, 44] width 70 height 9
type textarea "Fetching suggested responses. Please feel free to read through the conversation…"
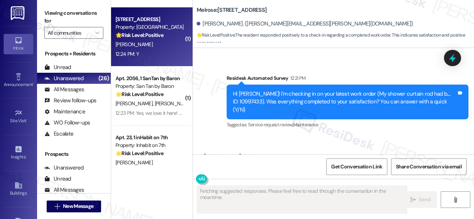
scroll to position [2809, 0]
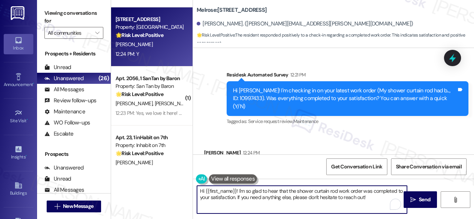
drag, startPoint x: 372, startPoint y: 198, endPoint x: 184, endPoint y: 167, distance: 190.5
click at [181, 167] on div "( 1 ) Apt. 1051, 1 The Lex Property: The Lex on Central 🔧 Risk Level: Medium Th…" at bounding box center [292, 109] width 363 height 219
paste textarea "We're glad to hear everything’s taken care of. If your experience at {{property…"
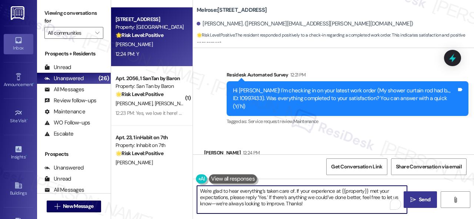
type textarea "We're glad to hear everything’s taken care of. If your experience at {{property…"
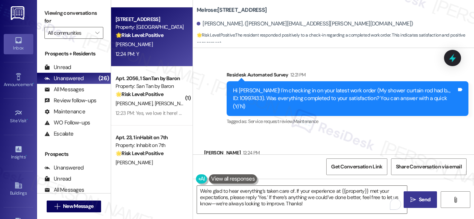
click at [419, 201] on span "Send" at bounding box center [424, 200] width 11 height 8
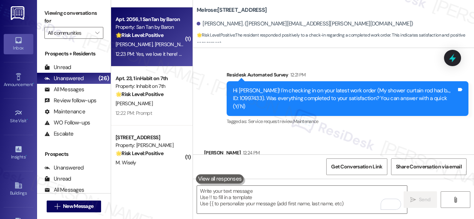
click at [159, 40] on div "S. Derks K. Derks" at bounding box center [150, 44] width 70 height 9
type textarea "Fetching suggested responses. Please feel free to read through the conversation…"
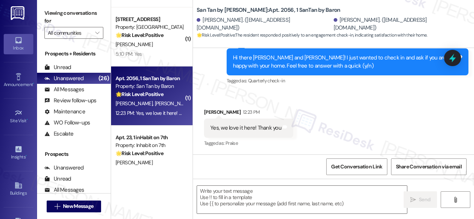
scroll to position [316, 0]
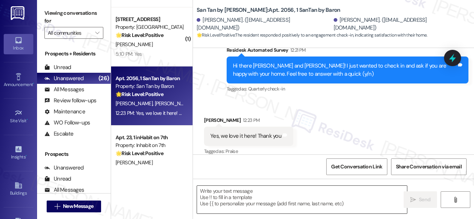
click at [238, 199] on textarea at bounding box center [302, 200] width 210 height 28
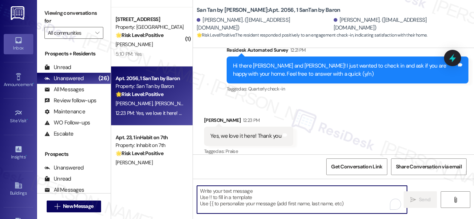
paste textarea "I'm glad you are satisfied with your home. Have you written a review for us bef…"
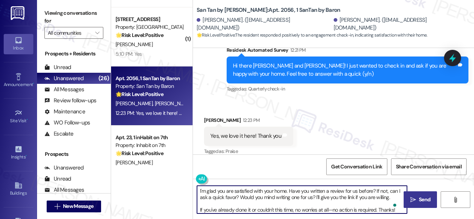
type textarea "I'm glad you are satisfied with your home. Have you written a review for us bef…"
click at [413, 197] on span " Send" at bounding box center [420, 200] width 23 height 8
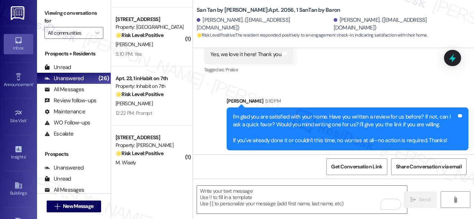
scroll to position [400, 0]
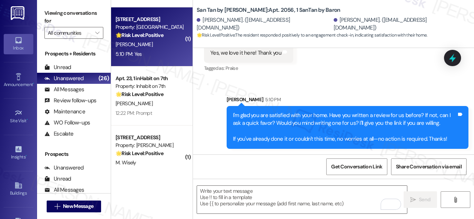
click at [158, 57] on div "5:10 PM: Yes 5:10 PM: Yes" at bounding box center [150, 54] width 70 height 9
type textarea "Fetching suggested responses. Please feel free to read through the conversation…"
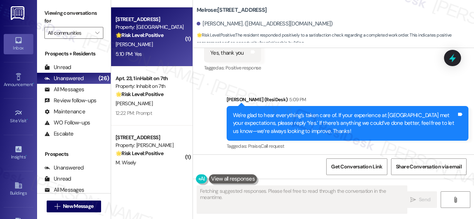
scroll to position [353, 0]
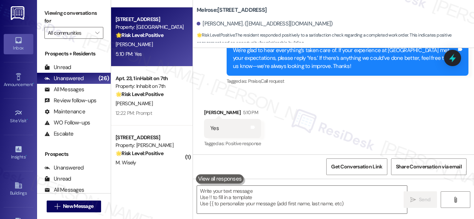
click at [218, 97] on div "Received via SMS Ruth Wilkinson 5:10 PM Yes Tags and notes Tagged as: Positive …" at bounding box center [333, 123] width 281 height 63
click at [251, 197] on textarea at bounding box center [302, 200] width 210 height 28
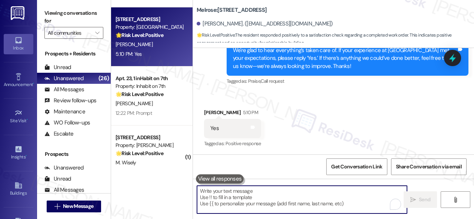
paste textarea "I'm glad you are satisfied with your home. Have you written a review for us bef…"
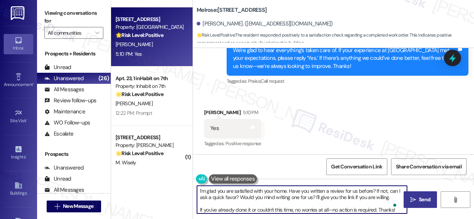
type textarea "I'm glad you are satisfied with your home. Have you written a review for us bef…"
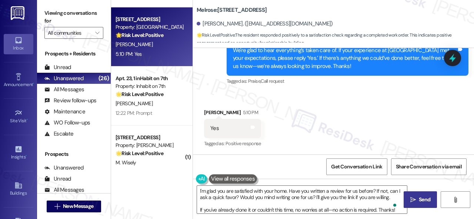
click at [417, 199] on span "Send" at bounding box center [424, 200] width 14 height 8
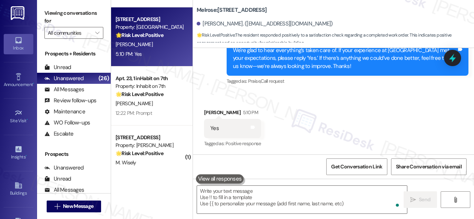
type textarea "Fetching suggested responses. Please feel free to read through the conversation…"
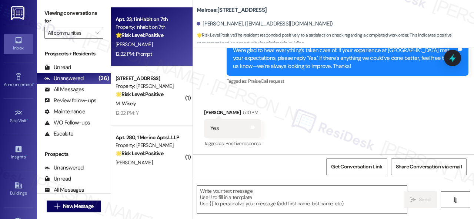
click at [155, 51] on div "12:22 PM: Prompt 12:22 PM: Prompt" at bounding box center [150, 54] width 70 height 9
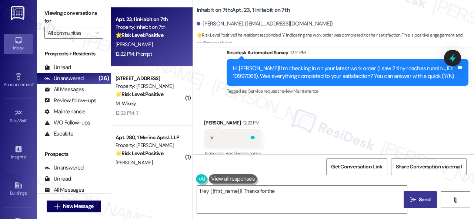
scroll to position [806, 0]
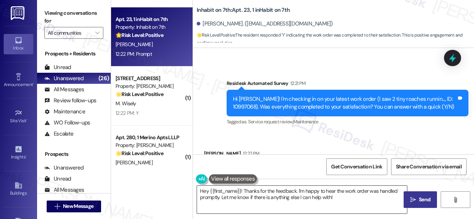
click at [228, 197] on textarea "Hey {{first_name}}! Thanks for the feedback. I'm happy to hear the work order w…" at bounding box center [302, 200] width 210 height 28
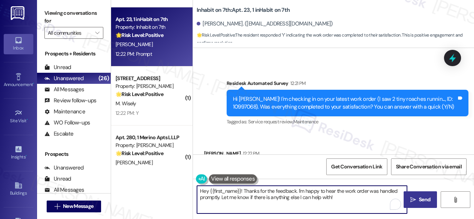
paste textarea "Thanks for your feedback. We appreciate it. Enjoy your day"
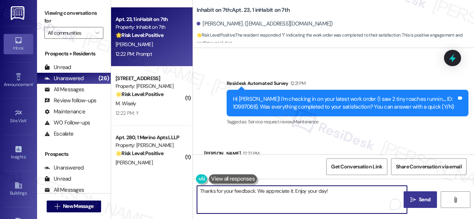
type textarea "Thanks for your feedback. We appreciate it. Enjoy your day!"
click at [423, 195] on button " Send" at bounding box center [419, 200] width 33 height 17
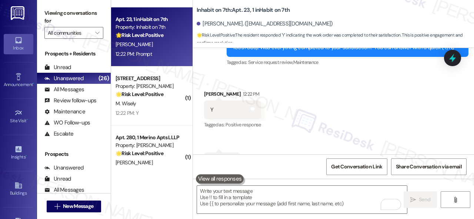
scroll to position [880, 0]
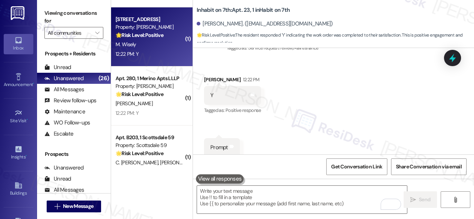
click at [151, 51] on div "12:22 PM: Y 12:22 PM: Y" at bounding box center [150, 54] width 70 height 9
type textarea "Fetching suggested responses. Please feel free to read through the conversation…"
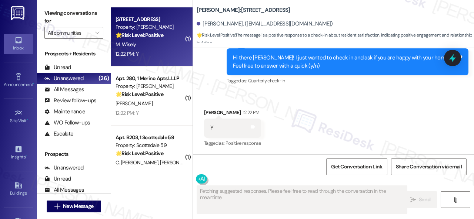
scroll to position [170, 0]
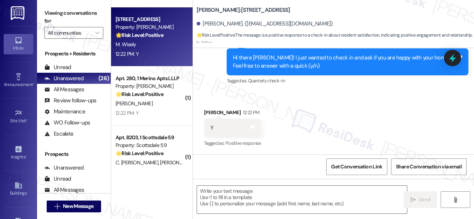
click at [217, 96] on div "Received via SMS Micah Wisely 12:22 PM Y Tags and notes Tagged as: Positive res…" at bounding box center [333, 123] width 281 height 63
click at [236, 189] on textarea at bounding box center [302, 200] width 210 height 28
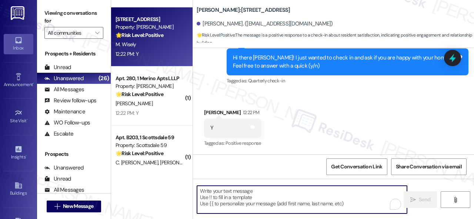
paste textarea "I'm glad you are satisfied with your home. Have you written a review for us bef…"
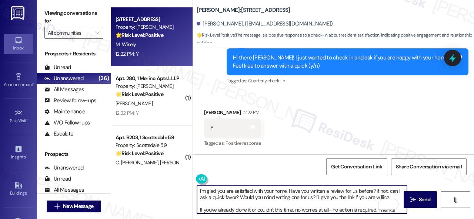
type textarea "I'm glad you are satisfied with your home. Have you written a review for us bef…"
click at [421, 200] on span "Send" at bounding box center [424, 200] width 11 height 8
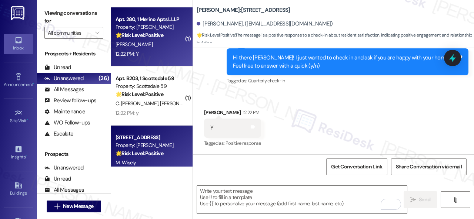
click at [164, 57] on div "12:22 PM: Y 12:22 PM: Y" at bounding box center [150, 54] width 70 height 9
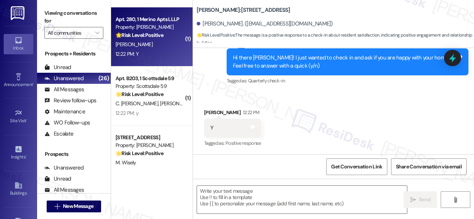
type textarea "Fetching suggested responses. Please feel free to read through the conversation…"
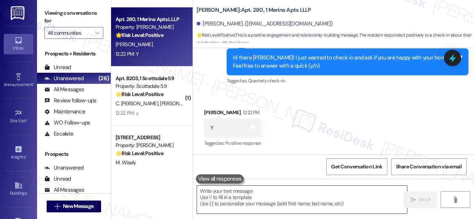
click at [252, 195] on textarea at bounding box center [302, 200] width 210 height 28
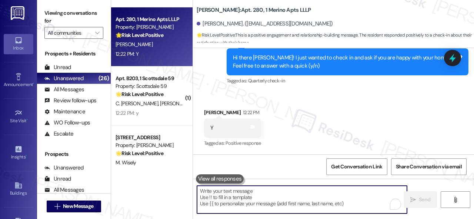
paste textarea "I'm glad you are satisfied with your home. Have you written a review for us bef…"
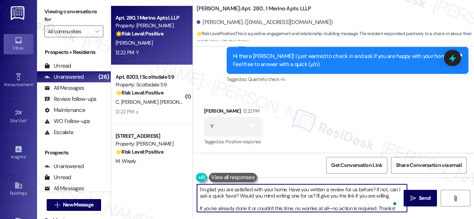
scroll to position [2, 0]
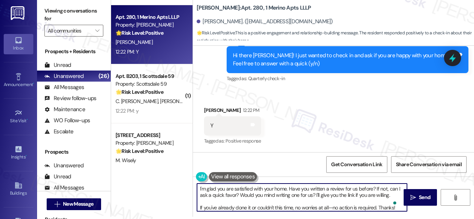
type textarea "I'm glad you are satisfied with your home. Have you written a review for us bef…"
click at [417, 199] on span "Send" at bounding box center [424, 198] width 14 height 8
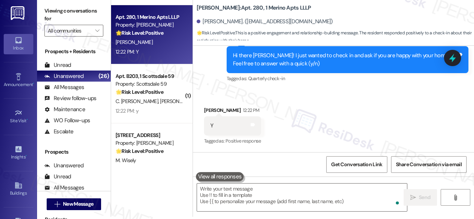
type textarea "Fetching suggested responses. Please feel free to read through the conversation…"
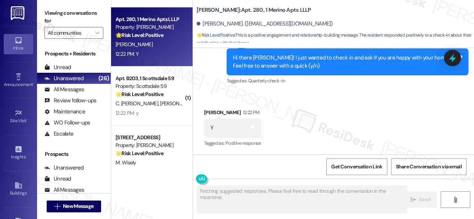
scroll to position [170, 0]
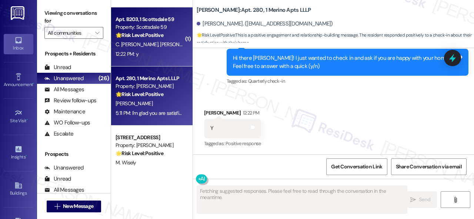
click at [157, 51] on div "12:22 PM: y 12:22 PM: y" at bounding box center [150, 54] width 70 height 9
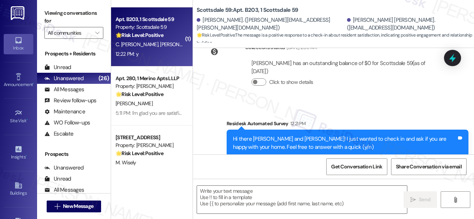
type textarea "Fetching suggested responses. Please feel free to read through the conversation…"
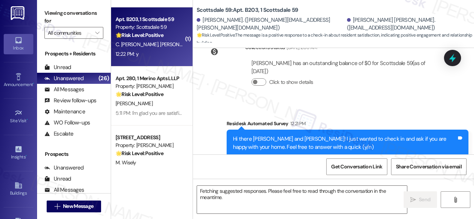
scroll to position [246, 0]
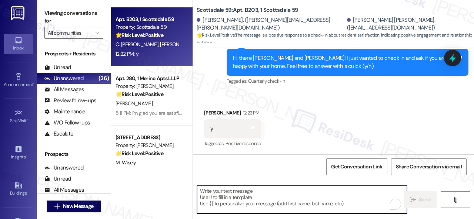
click at [230, 194] on textarea "To enrich screen reader interactions, please activate Accessibility in Grammarl…" at bounding box center [302, 200] width 210 height 28
paste textarea "I'm glad you are satisfied with your home. Have you written a review for us bef…"
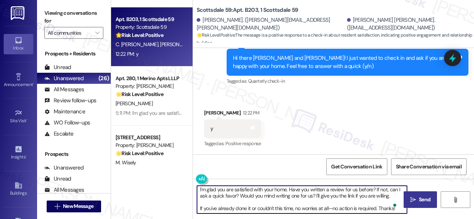
scroll to position [1, 0]
type textarea "I'm glad you are satisfied with your home. Have you written a review for us bef…"
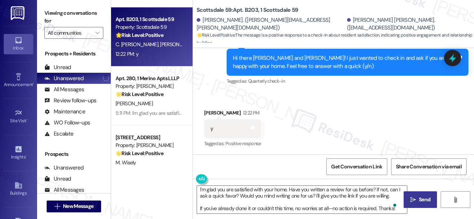
click at [417, 199] on span "Send" at bounding box center [424, 200] width 14 height 8
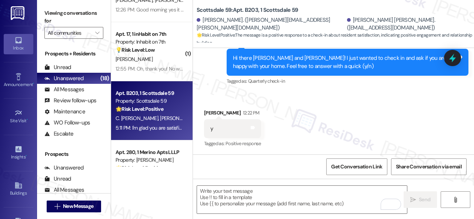
scroll to position [0, 0]
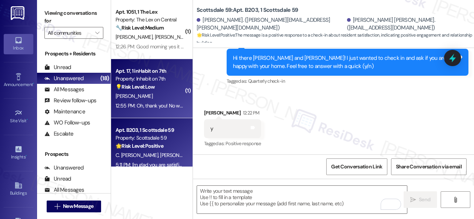
click at [157, 94] on div "[PERSON_NAME]" at bounding box center [150, 96] width 70 height 9
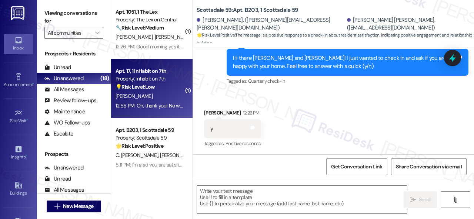
type textarea "Fetching suggested responses. Please feel free to read through the conversation…"
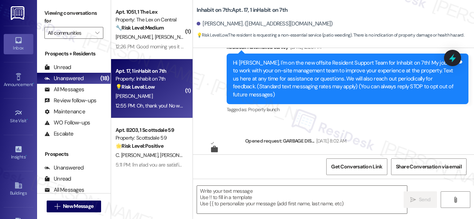
scroll to position [679, 0]
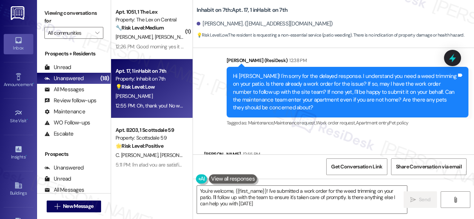
type textarea "You're welcome, {{first_name}}! I've submitted a work order for the weed trimmi…"
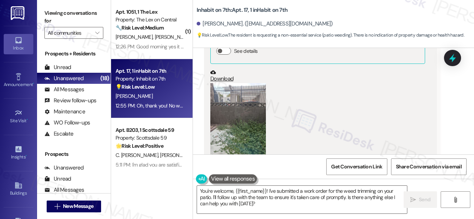
scroll to position [383, 0]
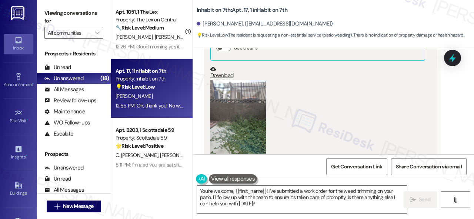
click at [244, 110] on button "Zoom image" at bounding box center [238, 117] width 56 height 74
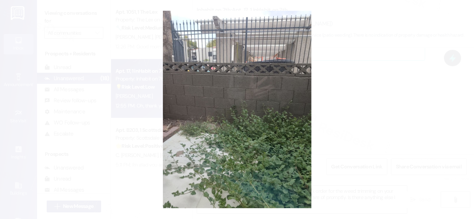
click at [401, 117] on button "Unzoom image" at bounding box center [237, 109] width 474 height 219
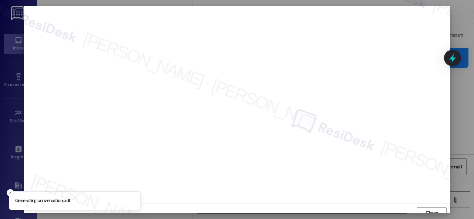
scroll to position [6, 0]
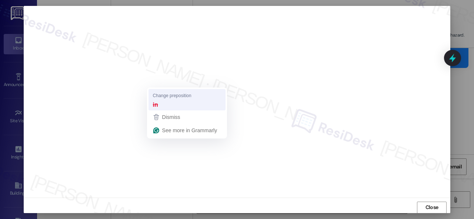
click at [156, 104] on strong "in" at bounding box center [155, 105] width 5 height 8
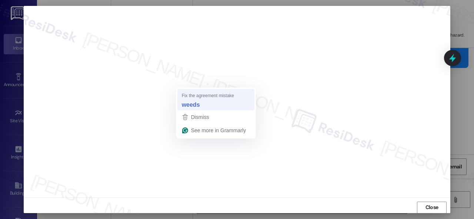
click at [193, 104] on strong "weeds" at bounding box center [191, 105] width 18 height 8
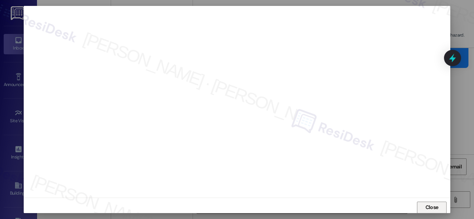
click at [424, 207] on span "Close" at bounding box center [432, 208] width 16 height 8
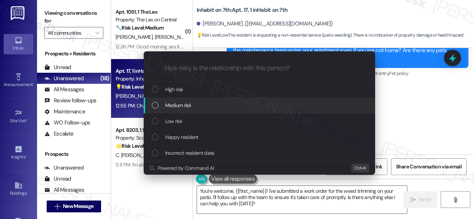
click at [174, 107] on span "Medium risk" at bounding box center [178, 105] width 26 height 8
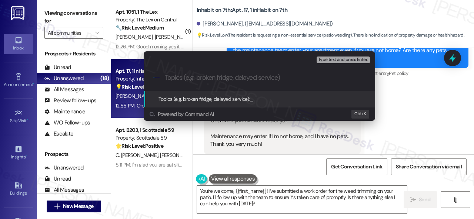
paste input "New work order/s submitted - Weed trimming"
type input "New work order/s submitted - Weed trimming"
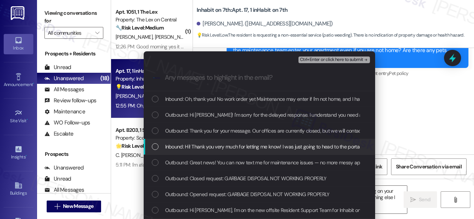
click at [198, 149] on span "Inbound: Hi! Thank you very much for letting me know! I was just going to head …" at bounding box center [381, 147] width 433 height 8
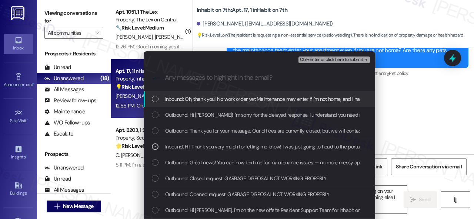
click at [329, 63] on span "Ctrl+Enter or click here to submit" at bounding box center [331, 59] width 63 height 5
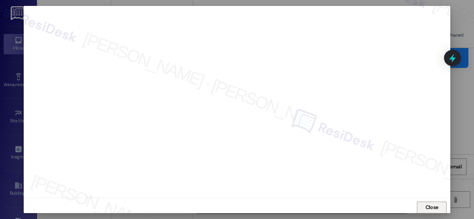
click at [426, 211] on span "Close" at bounding box center [431, 208] width 13 height 8
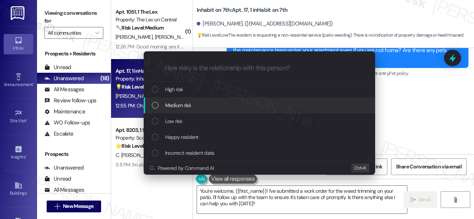
click at [172, 107] on span "Medium risk" at bounding box center [178, 105] width 26 height 8
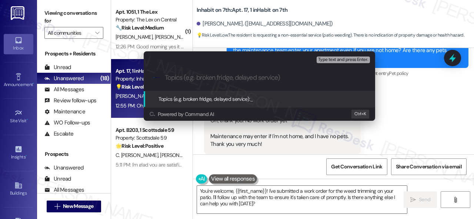
paste input "New work order/s submitted - Weed trimming"
type input "New work order/s submitted - Weed trimming"
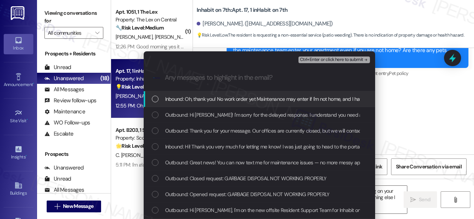
click at [199, 98] on span "Inbound: Oh, thank you! No work order yet Maintenance may enter if I'm not home…" at bounding box center [298, 99] width 266 height 8
click at [152, 98] on icon "List of options" at bounding box center [154, 99] width 5 height 5
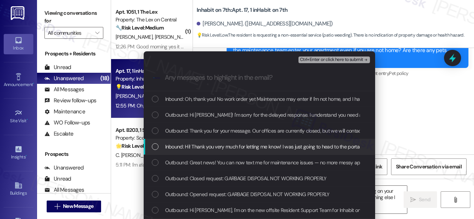
click at [152, 148] on div "List of options" at bounding box center [155, 147] width 7 height 7
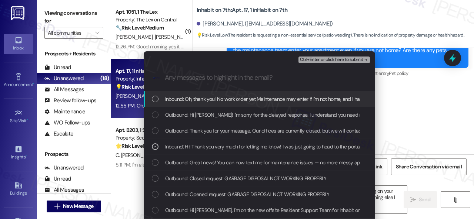
click at [338, 59] on span "Ctrl+Enter or click here to submit" at bounding box center [331, 59] width 63 height 5
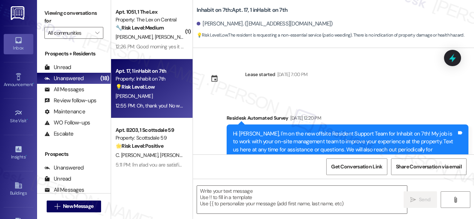
scroll to position [679, 0]
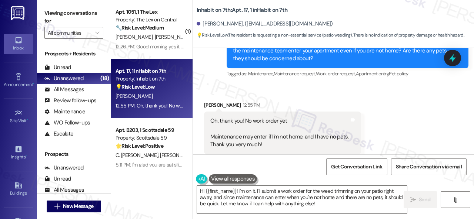
click at [361, 101] on div "Jackie Holman 12:55 PM" at bounding box center [282, 106] width 157 height 10
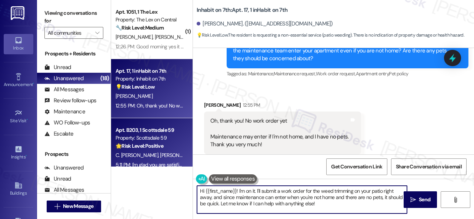
drag, startPoint x: 211, startPoint y: 179, endPoint x: 164, endPoint y: 165, distance: 49.2
click at [164, 165] on div "( 1 ) Apt. 1051, 1 The Lex Property: The Lex on Central 🔧 Risk Level: Medium Th…" at bounding box center [292, 109] width 363 height 219
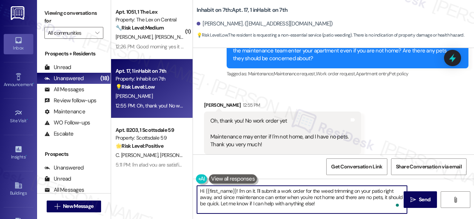
paste textarea "I've submitted a work order on your behalf and notified the site team. Please l…"
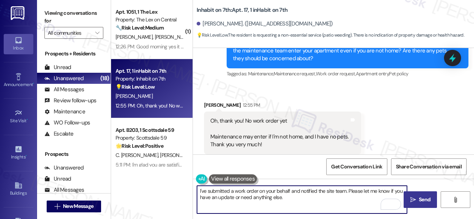
type textarea "I've submitted a work order on your behalf and notified the site team. Please l…"
click at [421, 200] on span "Send" at bounding box center [424, 200] width 11 height 8
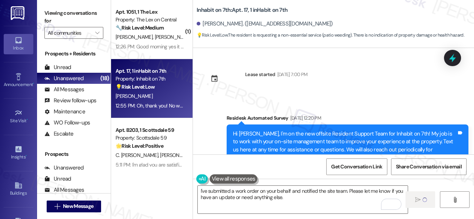
scroll to position [679, 0]
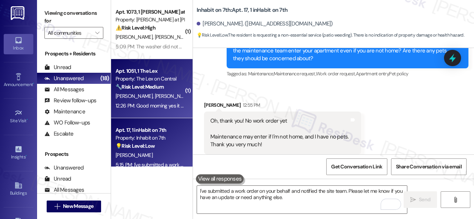
click at [161, 90] on strong "🔧 Risk Level: Medium" at bounding box center [139, 87] width 48 height 7
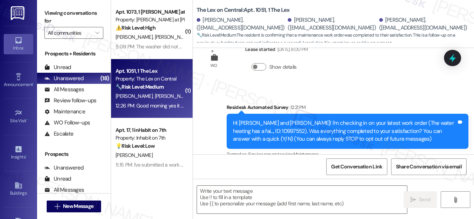
scroll to position [98, 0]
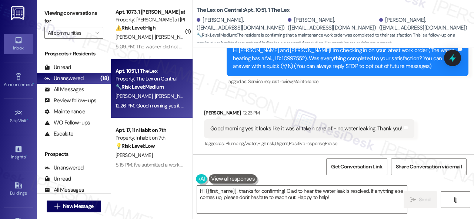
click at [218, 102] on div "Received via SMS [PERSON_NAME] 12:26 PM Good morning yes it looks like it was a…" at bounding box center [333, 124] width 281 height 63
click at [232, 203] on textarea "Hi {{first_name}}, thanks for confirming! Glad to hear the water leak is resolv…" at bounding box center [302, 200] width 210 height 28
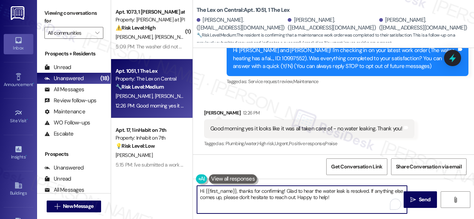
paste textarea "Thanks for your feedback. We appreciate it. Enjoy your day"
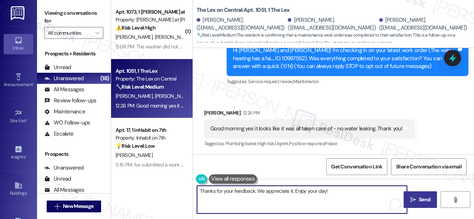
type textarea "Thanks for your feedback. We appreciate it. Enjoy your day!"
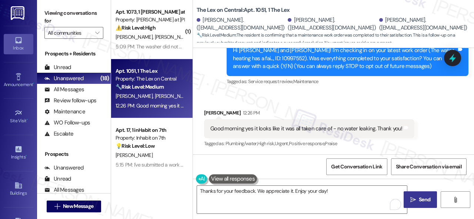
click at [431, 205] on button " Send" at bounding box center [419, 200] width 33 height 17
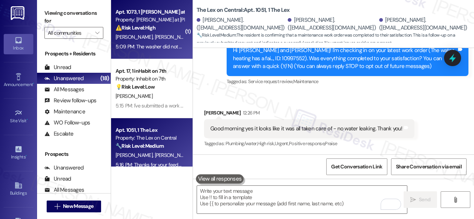
click at [155, 43] on div "5:09 PM: The washer did not get fixed I tried to explain that it is the agitato…" at bounding box center [150, 46] width 70 height 9
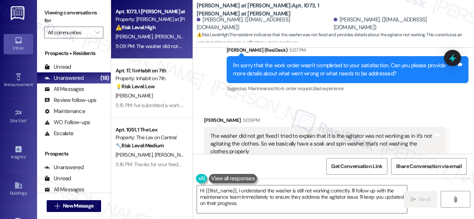
scroll to position [0, 0]
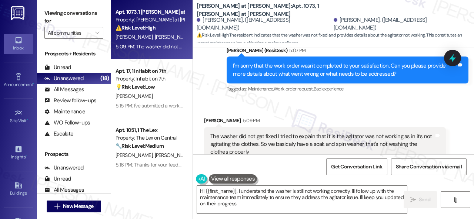
click at [223, 100] on div "Received via SMS [PERSON_NAME] 5:09 PM The washer did not get fixed I tried to …" at bounding box center [333, 139] width 281 height 78
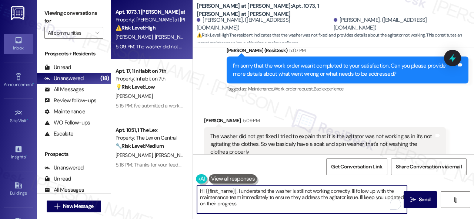
drag, startPoint x: 204, startPoint y: 190, endPoint x: 172, endPoint y: 178, distance: 34.7
click at [165, 178] on div "Apt. 1073, 1 [PERSON_NAME] at [PERSON_NAME] Property: [PERSON_NAME] at [PERSON_…" at bounding box center [292, 109] width 363 height 219
paste textarea "I'm sorry to hear the issue hasn't been resolved yet. We apologize for the dela…"
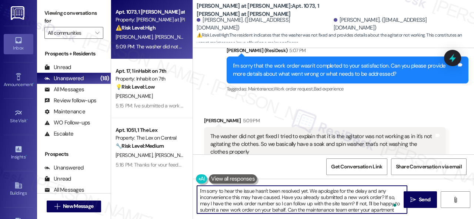
click at [243, 190] on textarea "I'm sorry to hear the issue hasn't been resolved yet. We apologize for the dela…" at bounding box center [302, 200] width 210 height 28
click at [410, 202] on icon "" at bounding box center [413, 200] width 6 height 6
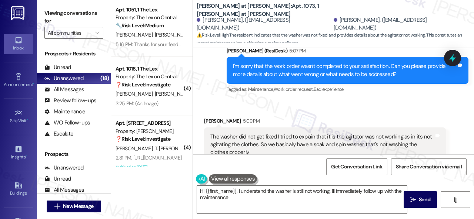
scroll to position [148, 0]
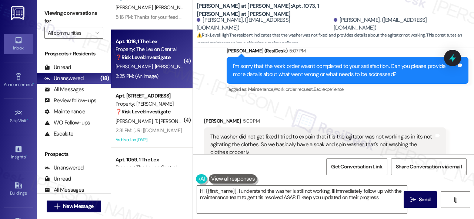
type textarea "Hi {{first_name}}, I understand the washer is still not working. I'll immediate…"
click at [170, 71] on div "[PERSON_NAME] [PERSON_NAME]" at bounding box center [150, 66] width 70 height 9
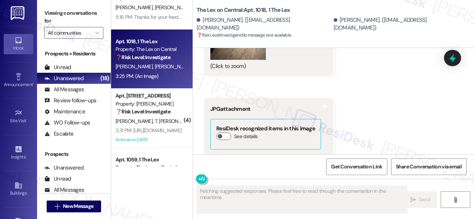
scroll to position [748, 0]
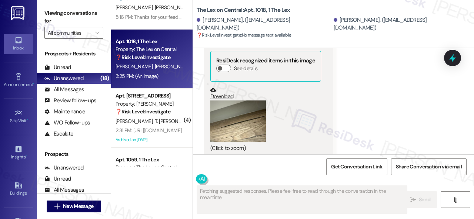
click at [247, 115] on button "Zoom image" at bounding box center [238, 122] width 56 height 42
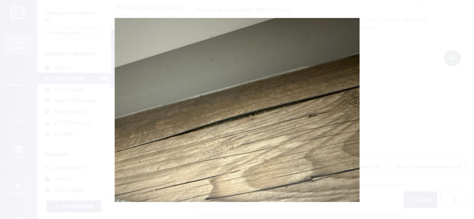
click at [305, 119] on button "Unzoom image" at bounding box center [237, 109] width 474 height 219
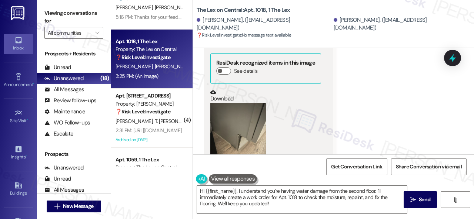
click at [249, 122] on button "Zoom image" at bounding box center [238, 140] width 56 height 74
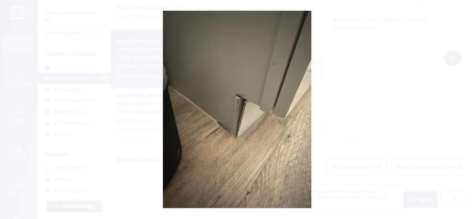
click at [263, 122] on button "Unzoom image" at bounding box center [237, 109] width 474 height 219
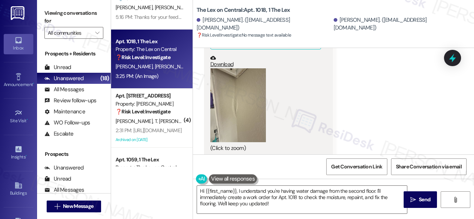
click at [225, 103] on button "Zoom image" at bounding box center [238, 105] width 56 height 74
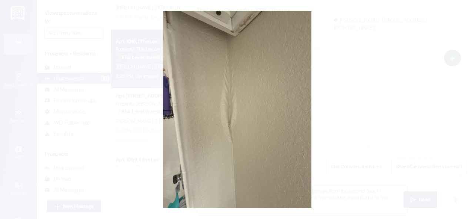
click at [286, 101] on button "Unzoom image" at bounding box center [237, 109] width 474 height 219
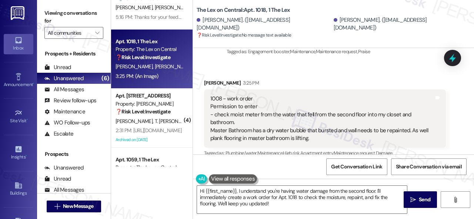
scroll to position [148, 0]
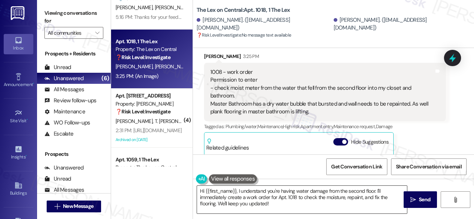
click at [371, 191] on textarea "Hi {{first_name}}, I understand you're having water damage from the second floo…" at bounding box center [302, 200] width 210 height 28
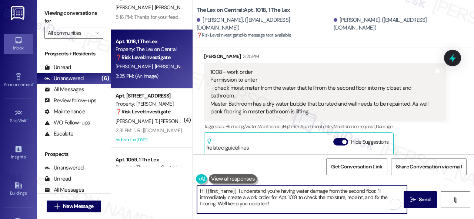
drag, startPoint x: 375, startPoint y: 191, endPoint x: 380, endPoint y: 201, distance: 10.6
click at [380, 202] on textarea "Hi {{first_name}}, I understand you're having water damage from the second floo…" at bounding box center [302, 200] width 210 height 28
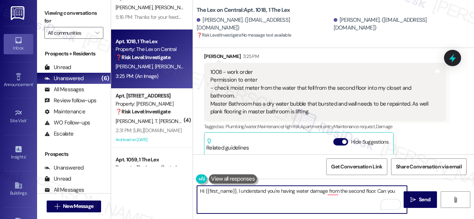
click at [326, 188] on textarea "Hi {{first_name}}, I understand you're having water damage from the second floo…" at bounding box center [302, 200] width 210 height 28
click at [333, 191] on textarea "Hi {{first_name}}, I understand you're having water damage from the second floo…" at bounding box center [302, 200] width 210 height 28
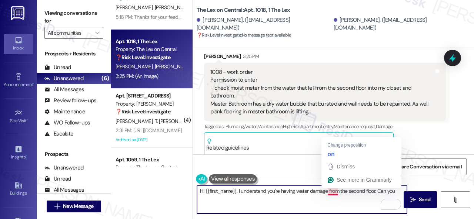
click at [332, 190] on textarea "Hi {{first_name}}, I understand you're having water damage from the second floo…" at bounding box center [302, 200] width 210 height 28
click at [338, 165] on span "Dismiss" at bounding box center [345, 167] width 18 height 6
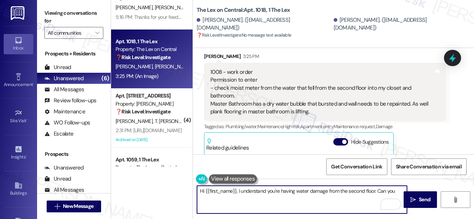
drag, startPoint x: 327, startPoint y: 191, endPoint x: 337, endPoint y: 192, distance: 9.6
click at [337, 192] on textarea "Hi {{first_name}}, I understand you're having water damage from the second floo…" at bounding box center [302, 200] width 210 height 28
click at [326, 191] on textarea "Hi {{first_name}}, I understand you're having water damage from the second floo…" at bounding box center [302, 200] width 210 height 28
click at [284, 198] on textarea "Hi {{first_name}}, I understand you're having water damage that was caused by t…" at bounding box center [302, 200] width 210 height 28
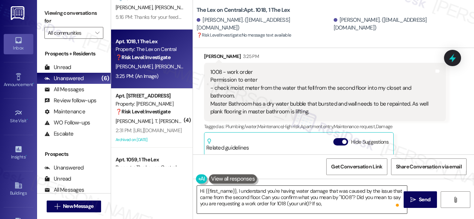
click at [261, 205] on textarea "Hi {{first_name}}, I understand you're having water damage that was caused by t…" at bounding box center [302, 200] width 210 height 28
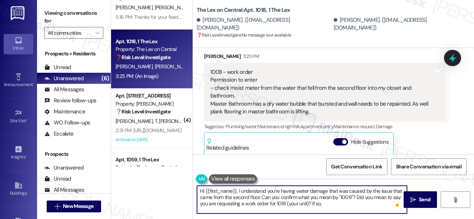
click at [331, 204] on textarea "Hi {{first_name}}, I understand you're having water damage that was caused by t…" at bounding box center [302, 200] width 210 height 28
paste textarea "can the maintenance team enter your apartment even if you are not home? Are the…"
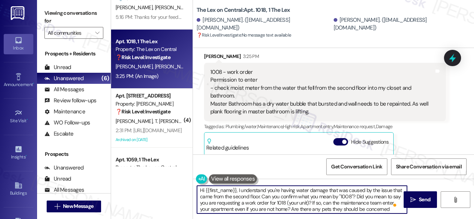
scroll to position [0, 0]
drag, startPoint x: 205, startPoint y: 191, endPoint x: 235, endPoint y: 191, distance: 30.4
click at [235, 191] on textarea "Hi {{first_name}}, I understand you're having water damage that was caused by t…" at bounding box center [302, 200] width 210 height 28
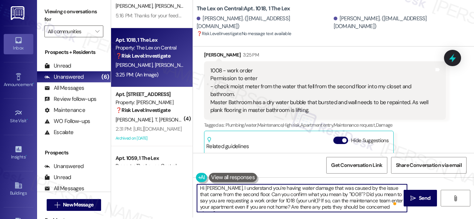
scroll to position [2, 0]
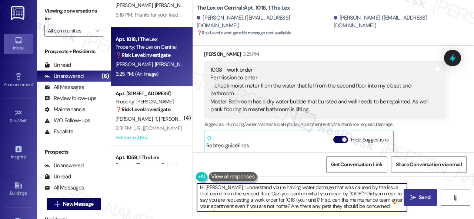
type textarea "Hi Mayra, I understand you're having water damage that was caused by the issue …"
click at [414, 198] on span " Send" at bounding box center [420, 198] width 23 height 8
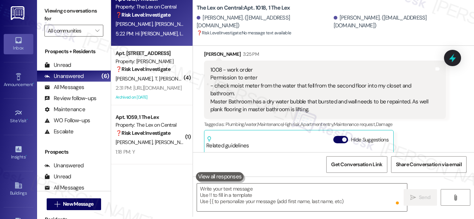
scroll to position [129, 0]
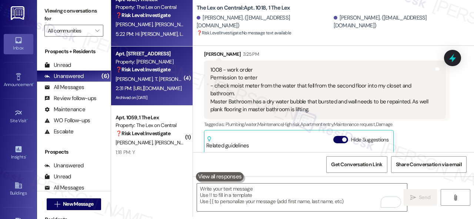
click at [157, 75] on div "S. Taylor T. Sasha-Taylor H. Taylor T. Taylor" at bounding box center [150, 79] width 70 height 9
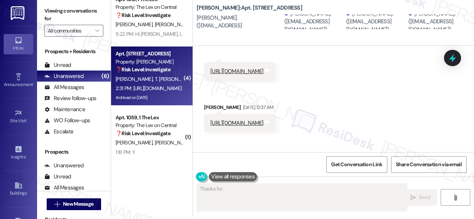
scroll to position [0, 0]
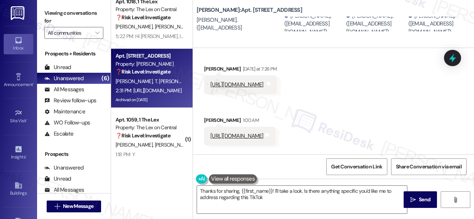
type textarea "Thanks for sharing, {{first_name}}! I'll take a look. Is there anything specifi…"
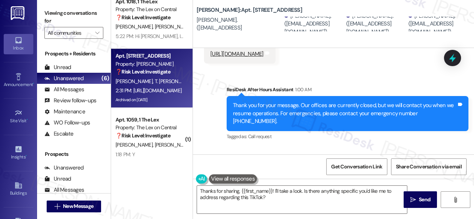
scroll to position [1813, 0]
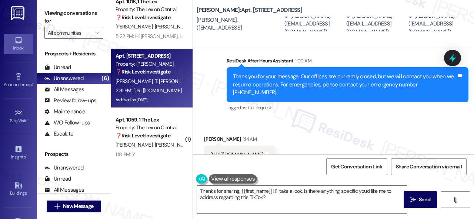
click at [365, 119] on div "Received via SMS Terry Taylor 1:14 AM https://youtube.com/shorts/1ad4AmqykEY?si…" at bounding box center [333, 212] width 281 height 186
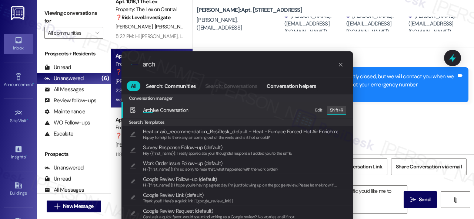
type input "arch"
click at [389, 108] on div ".cls-1{fill:#0a055f;}.cls-2{fill:#0cc4c4;} resideskLogoBlueOrange arch All Sear…" at bounding box center [237, 109] width 474 height 219
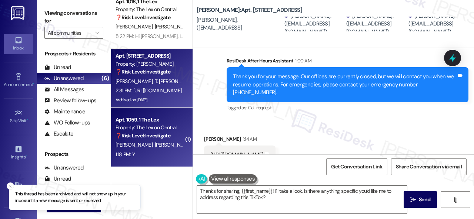
click at [169, 150] on div "Apt. 1059, 1 The Lex Property: The Lex on Central ❓ Risk Level: Investigate A. …" at bounding box center [151, 137] width 81 height 59
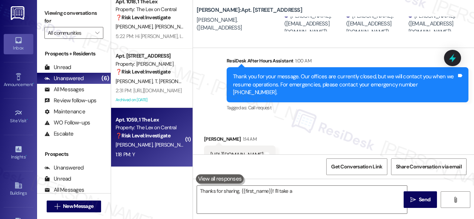
type textarea "Thanks for sharing, {{first_name}}! I'll take a look"
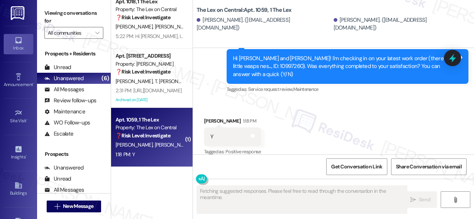
scroll to position [70, 0]
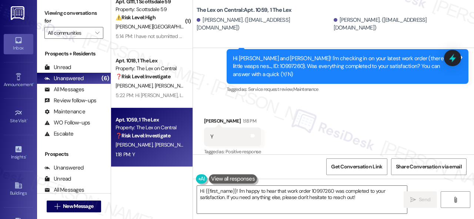
click at [209, 88] on div "Survey, sent via SMS Residesk Automated Survey 12:21 PM Hi Jasmin and Alicia! I…" at bounding box center [333, 61] width 281 height 78
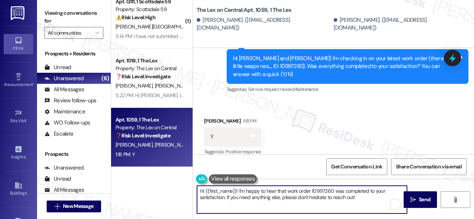
drag, startPoint x: 360, startPoint y: 196, endPoint x: 165, endPoint y: 179, distance: 195.4
click at [165, 179] on div "( 1 ) Apt. 1073, 1 Montero at Dana Park Property: Montero at Dana Park ⚠️ Risk …" at bounding box center [292, 109] width 363 height 219
paste textarea "We're glad to hear everything’s taken care of. If your experience at {{property…"
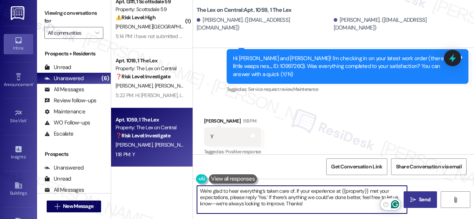
type textarea "We're glad to hear everything’s taken care of. If your experience at {{property…"
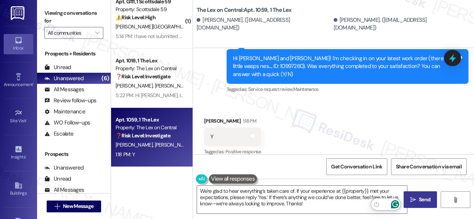
click at [411, 199] on icon "" at bounding box center [413, 200] width 6 height 6
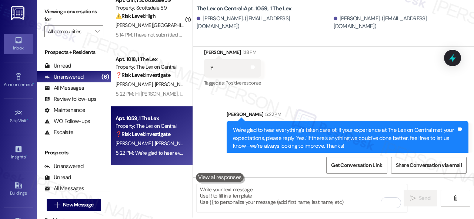
scroll to position [2, 0]
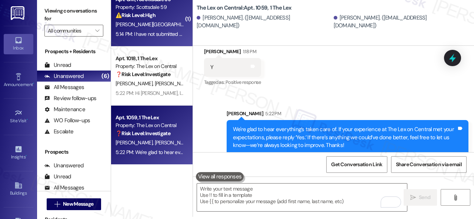
click at [156, 28] on div "T. Parisia" at bounding box center [150, 24] width 70 height 9
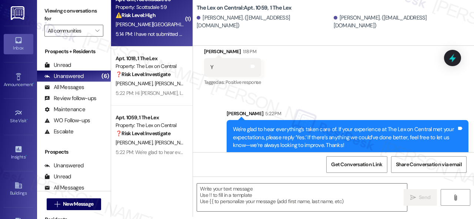
type textarea "Fetching suggested responses. Please feel free to read through the conversation…"
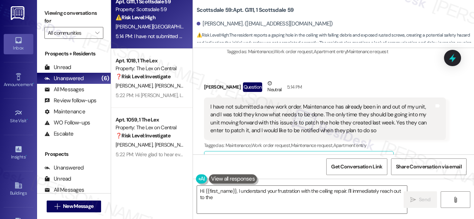
scroll to position [1447, 0]
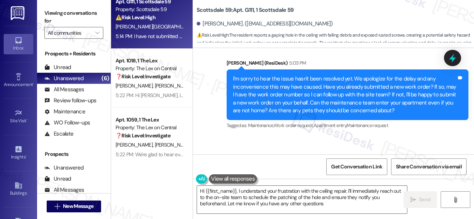
type textarea "Hi {{first_name}}, I understand your frustration with the ceiling repair. I'll …"
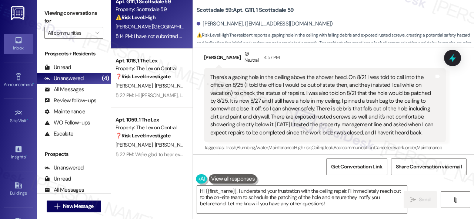
scroll to position [1299, 0]
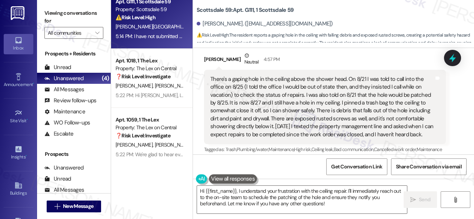
drag, startPoint x: 211, startPoint y: 68, endPoint x: 239, endPoint y: 132, distance: 69.9
click at [239, 132] on div "There's a gaping hole in the ceiling above the shower head. On 8/21 I was told …" at bounding box center [322, 106] width 224 height 63
copy div "There's a gaping hole in the ceiling above the shower head. On 8/21 I was told …"
click at [199, 108] on div "Received via SMS Tanya Parisia Neutral 4:57 PM There's a gaping hole in the cei…" at bounding box center [324, 118] width 253 height 145
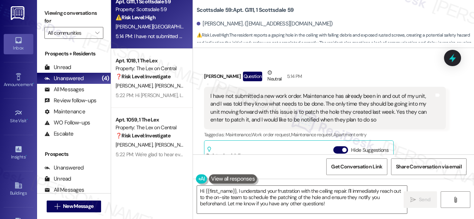
scroll to position [1558, 0]
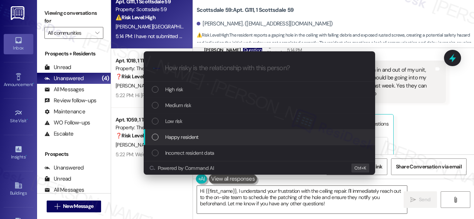
click at [416, 138] on div "Escalate Conversation How risky is the relationship with this person? Topics (e…" at bounding box center [237, 109] width 474 height 219
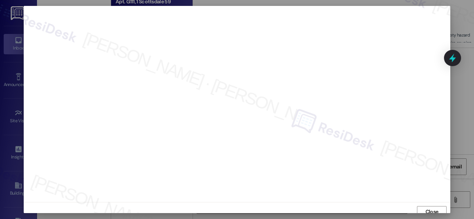
scroll to position [0, 0]
click at [429, 212] on span "Close" at bounding box center [431, 213] width 13 height 8
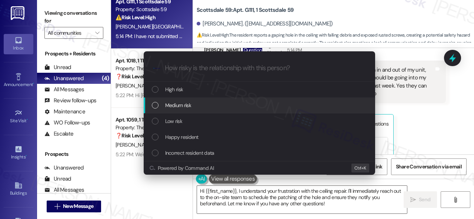
click at [155, 105] on div "List of options" at bounding box center [155, 105] width 7 height 7
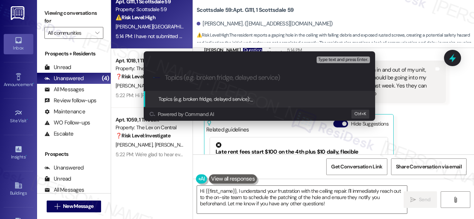
paste input "New work order/s submitted - Ceiling issues"
type input "New work order/s submitted - Ceiling issues"
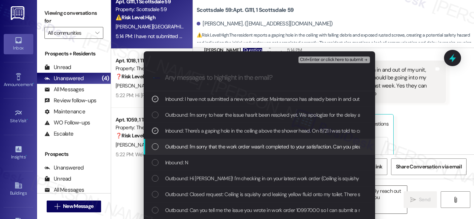
click at [174, 159] on span "Inbound: N" at bounding box center [176, 163] width 23 height 8
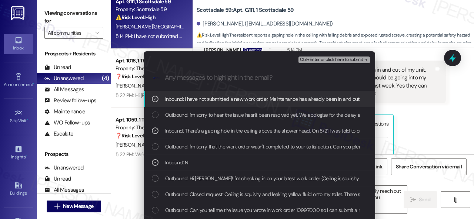
click at [321, 58] on span "Ctrl+Enter or click here to submit" at bounding box center [331, 59] width 63 height 5
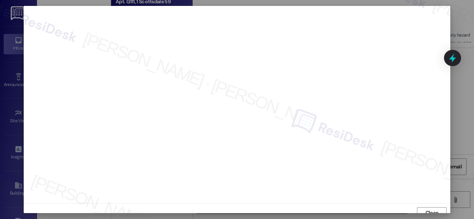
scroll to position [6, 0]
click at [420, 206] on button "Close" at bounding box center [432, 208] width 30 height 12
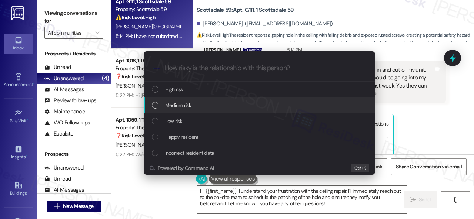
click at [184, 105] on span "Medium risk" at bounding box center [178, 105] width 26 height 8
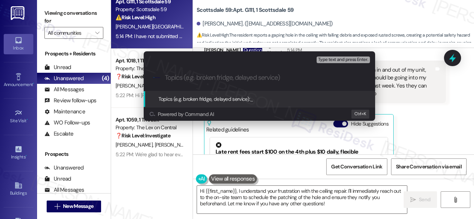
paste input "New work order/s submitted - Ceiling issues"
type input "New work order/s submitted - Ceiling issues"
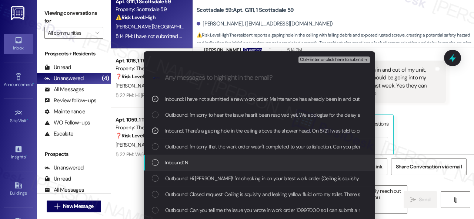
click at [187, 164] on div "Inbound: N" at bounding box center [260, 163] width 216 height 8
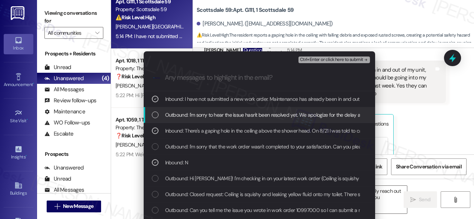
click at [314, 63] on div "Ctrl+Enter or click here to submit" at bounding box center [334, 60] width 73 height 10
click at [322, 58] on span "Ctrl+Enter or click here to submit" at bounding box center [331, 59] width 63 height 5
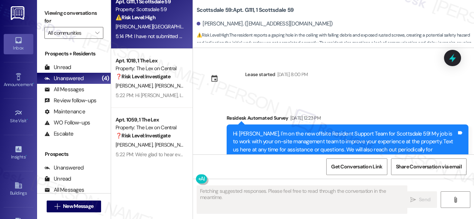
scroll to position [1640, 0]
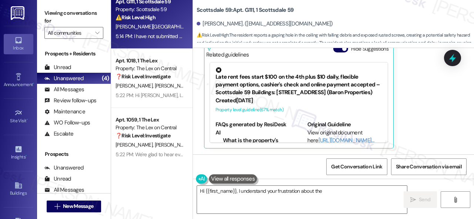
click at [420, 115] on div "Tanya Parisia Question Neutral 5:14 PM I have not submitted a new work order. M…" at bounding box center [325, 58] width 242 height 182
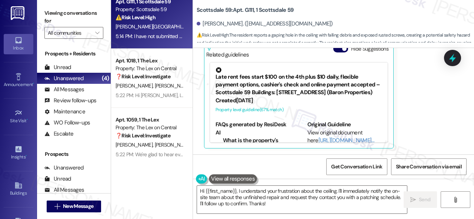
click at [430, 112] on div "Tanya Parisia Question Neutral 5:14 PM I have not submitted a new work order. M…" at bounding box center [325, 58] width 242 height 182
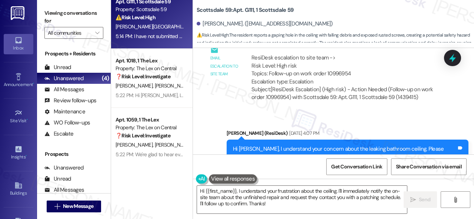
scroll to position [308, 0]
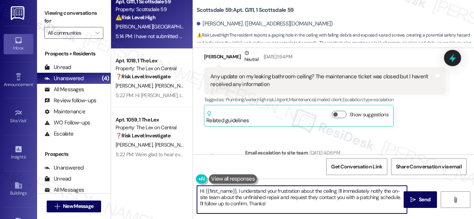
drag, startPoint x: 272, startPoint y: 205, endPoint x: 177, endPoint y: 179, distance: 98.1
click at [177, 179] on div "( 1 ) Apt. 1073, 1 Montero at Dana Park Property: Montero at Dana Park ⚠️ Risk …" at bounding box center [292, 109] width 363 height 219
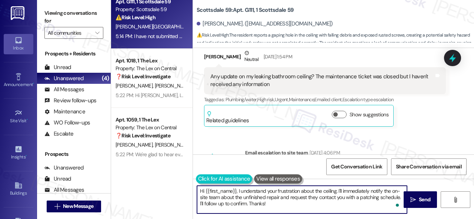
paste textarea "Thank you. I've submitted a work order on your behalf and notified the site tea…"
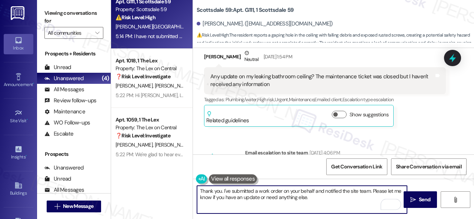
click at [258, 191] on textarea "Thank you. I've submitted a work order on your behalf and notified the site tea…" at bounding box center [302, 200] width 210 height 28
type textarea "Thank you. I've submitted a new work order on your behalf and notified the site…"
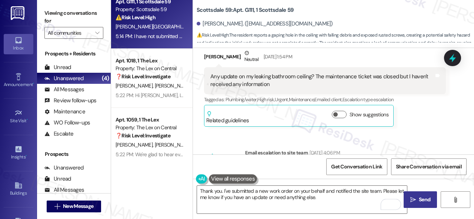
click at [414, 201] on span " Send" at bounding box center [420, 200] width 23 height 8
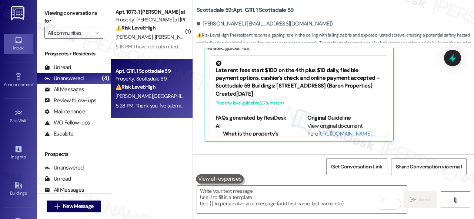
scroll to position [0, 0]
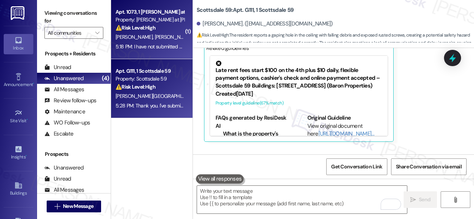
click at [156, 32] on div "Apt. 1073, 1 Montero at Dana Park Property: Montero at Dana Park ⚠️ Risk Level:…" at bounding box center [150, 19] width 70 height 25
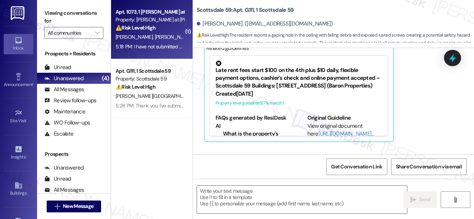
type textarea "Fetching suggested responses. Please feel free to read through the conversation…"
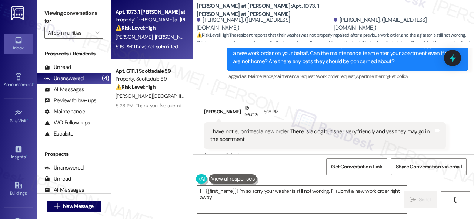
scroll to position [1811, 0]
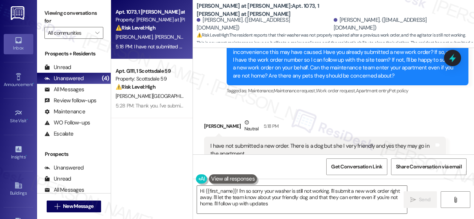
type textarea "Hi {{first_name}}! I'm so sorry your washer is still not working. I'll submit a…"
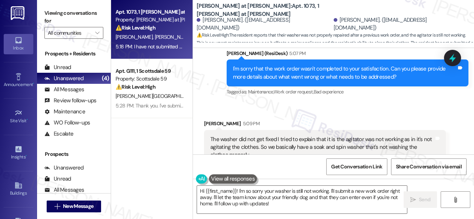
scroll to position [1626, 0]
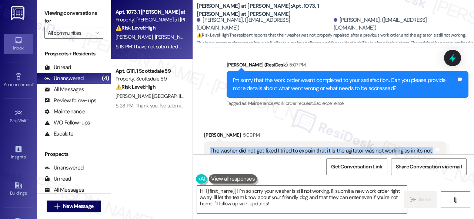
drag, startPoint x: 210, startPoint y: 128, endPoint x: 254, endPoint y: 141, distance: 45.7
click at [254, 147] on div "The washer did not get fixed I tried to explain that it is the agitator was not…" at bounding box center [322, 159] width 224 height 24
copy div "The washer did not get fixed I tried to explain that it is the agitator was not…"
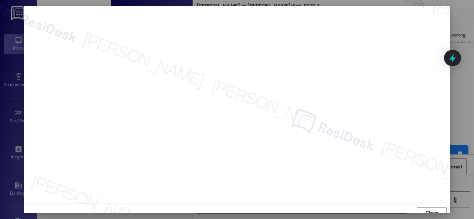
scroll to position [6, 0]
click at [430, 208] on span "Close" at bounding box center [432, 204] width 16 height 11
click at [422, 205] on button "Close" at bounding box center [432, 204] width 30 height 12
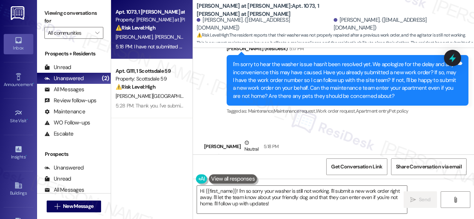
scroll to position [1848, 0]
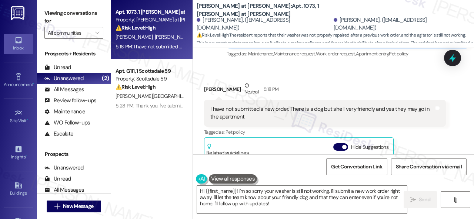
click at [312, 127] on div "Tagged as: Pet policy Click to highlight conversations about Pet policy" at bounding box center [325, 132] width 242 height 11
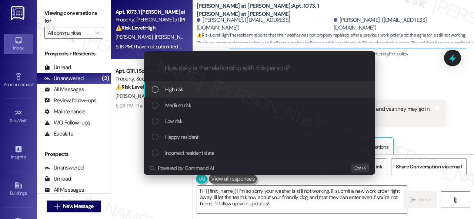
click at [178, 91] on span "High risk" at bounding box center [174, 89] width 18 height 8
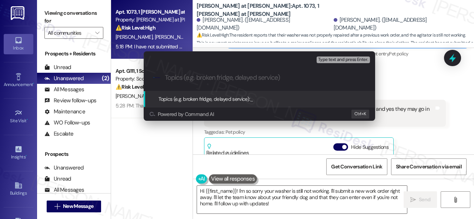
paste input "New work order/s submitted - Washer issue"
type input "New work order/s submitted - Washer issue"
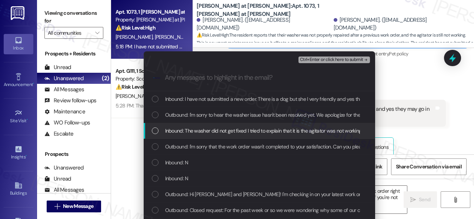
click at [199, 128] on span "Inbound: The washer did not get fixed I tried to explain that it is the agitato…" at bounding box center [390, 131] width 450 height 8
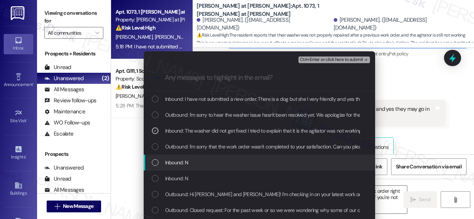
drag, startPoint x: 183, startPoint y: 162, endPoint x: 256, endPoint y: 100, distance: 95.8
click at [183, 162] on span "Inbound: N" at bounding box center [176, 163] width 23 height 8
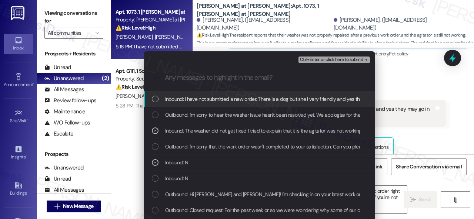
click at [316, 63] on span "Ctrl+Enter or click here to submit" at bounding box center [331, 59] width 63 height 5
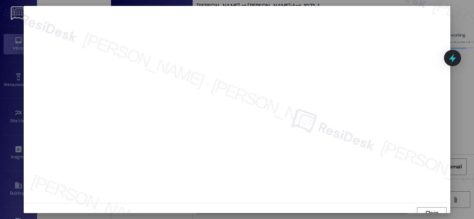
scroll to position [6, 0]
click at [426, 211] on span "Close" at bounding box center [432, 207] width 16 height 11
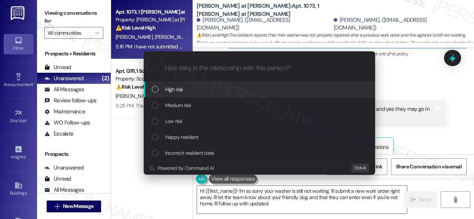
click at [171, 88] on span "High risk" at bounding box center [174, 89] width 18 height 8
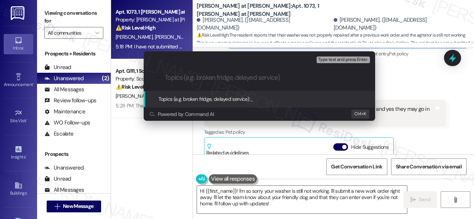
paste input "New work order/s submitted - Washer issue"
type input "New work order/s submitted - Washer issue"
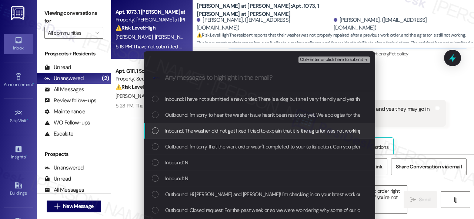
click at [185, 131] on span "Inbound: The washer did not get fixed I tried to explain that it is the agitato…" at bounding box center [390, 131] width 450 height 8
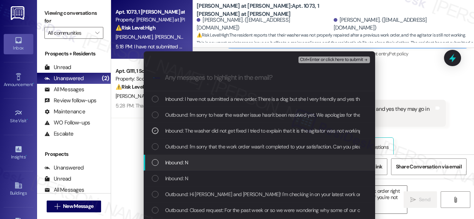
click at [179, 162] on span "Inbound: N" at bounding box center [176, 163] width 23 height 8
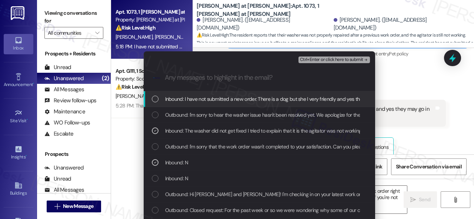
click at [312, 59] on span "Ctrl+Enter or click here to submit" at bounding box center [331, 59] width 63 height 5
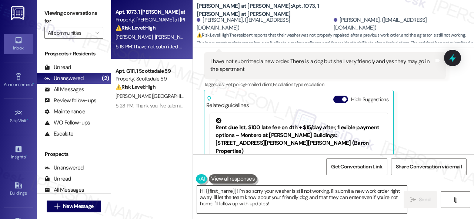
scroll to position [1923, 0]
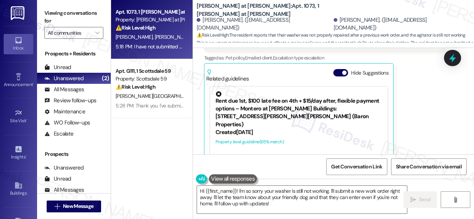
click at [440, 114] on div "[PERSON_NAME] Neutral 5:18 PM I have not submitted a new order. There is a dog …" at bounding box center [325, 90] width 242 height 166
click at [273, 199] on textarea "Hi {{first_name}}! I'm so sorry your washer is still not working. I'll submit a…" at bounding box center [302, 200] width 210 height 28
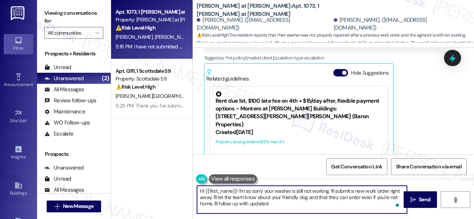
drag, startPoint x: 271, startPoint y: 204, endPoint x: 161, endPoint y: 171, distance: 114.3
click at [161, 171] on div "Apt. 1073, 1 [PERSON_NAME] at [PERSON_NAME] Property: [PERSON_NAME] at [PERSON_…" at bounding box center [292, 109] width 363 height 219
paste textarea "Thank you. I've submitted a work order on your behalf and notified the site tea…"
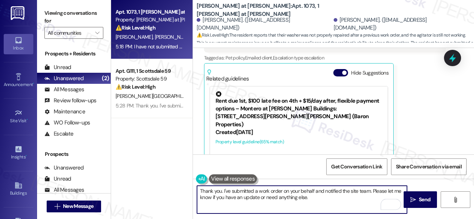
click at [259, 191] on textarea "Thank you. I've submitted a work order on your behalf and notified the site tea…" at bounding box center [302, 200] width 210 height 28
click at [341, 197] on textarea "Thank you. I've submitted a new work order on your behalf and notified the site…" at bounding box center [302, 200] width 210 height 28
type textarea "Thank you. I've submitted a new work order on your behalf and notified the site…"
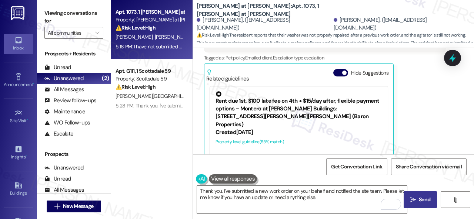
click at [419, 198] on span "Send" at bounding box center [424, 200] width 11 height 8
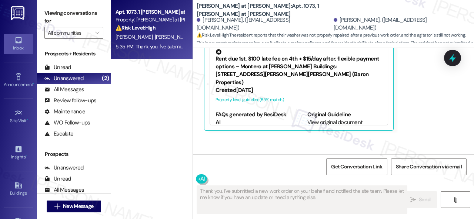
scroll to position [1982, 0]
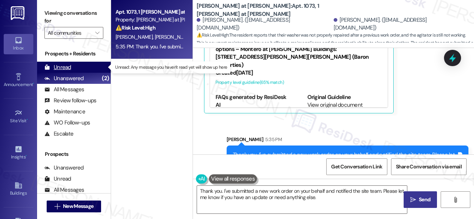
drag, startPoint x: 64, startPoint y: 67, endPoint x: 89, endPoint y: 71, distance: 24.8
click at [64, 67] on div "Unread" at bounding box center [57, 68] width 27 height 8
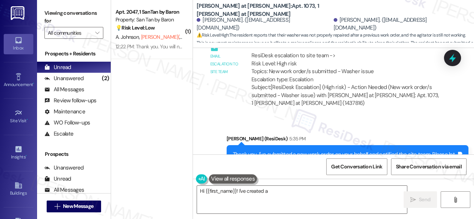
scroll to position [2092, 0]
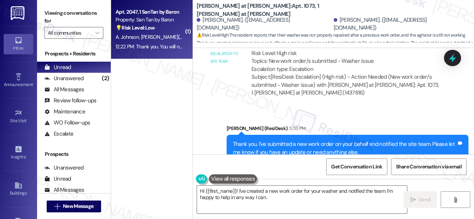
type textarea "Hi {{first_name}}! I've created a new work order for your washer and notified t…"
click at [158, 38] on span "[PERSON_NAME] (Opted Out)" at bounding box center [172, 37] width 63 height 7
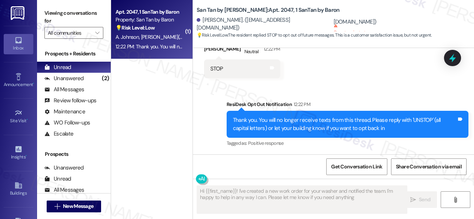
type textarea "Hi {{first_name}}! I've created a new work order for your washer and notified t…"
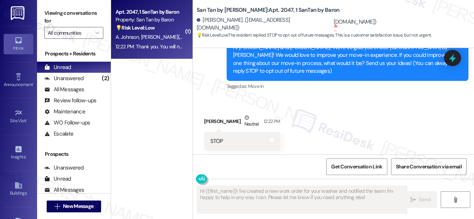
scroll to position [151, 0]
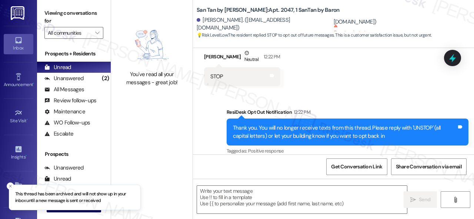
click at [155, 122] on div "You've read all your messages - great job!" at bounding box center [151, 109] width 81 height 219
click at [67, 80] on div "Unanswered" at bounding box center [63, 79] width 39 height 8
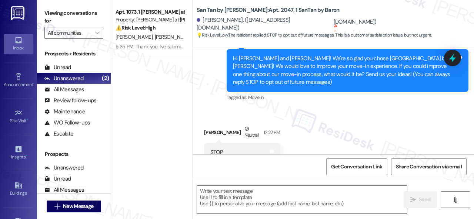
type textarea "Fetching suggested responses. Please feel free to read through the conversation…"
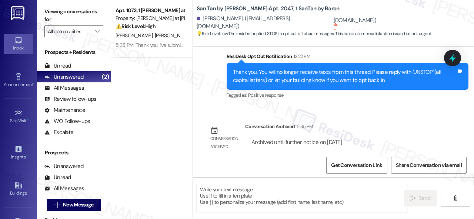
scroll to position [2, 0]
